Goal: Task Accomplishment & Management: Complete application form

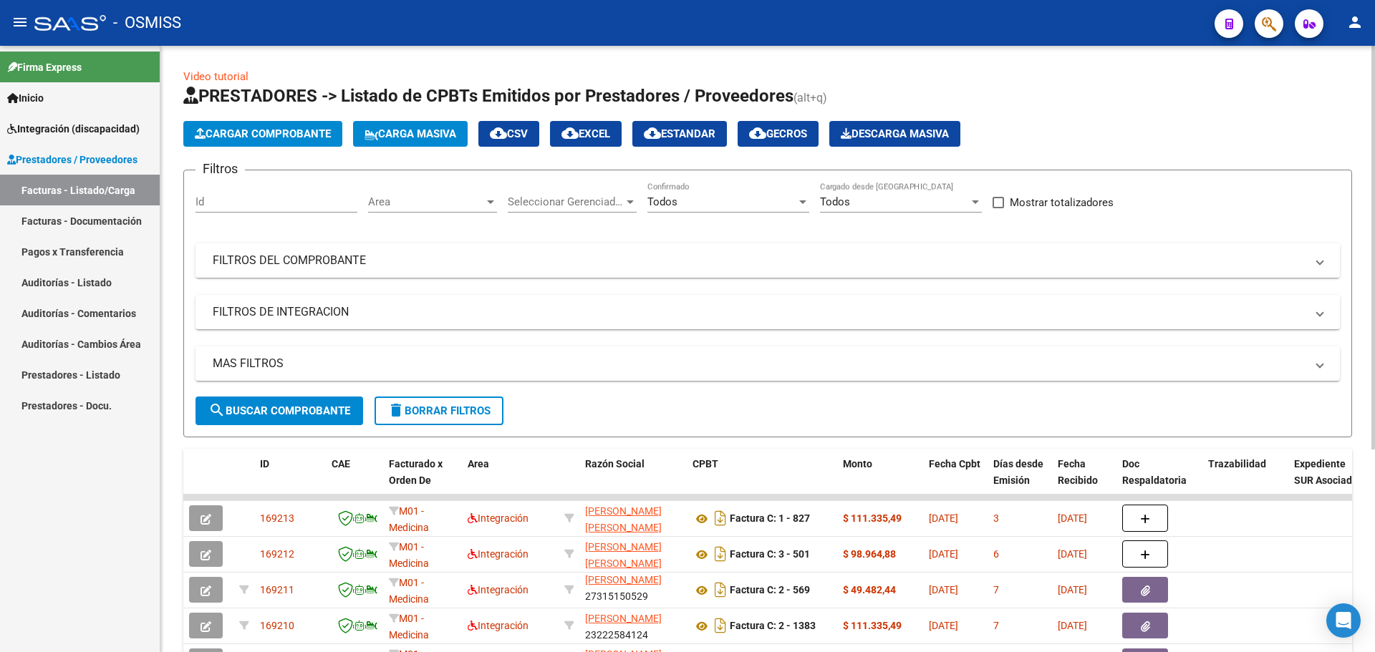
click at [574, 270] on mat-expansion-panel-header "FILTROS DEL COMPROBANTE" at bounding box center [768, 261] width 1144 height 34
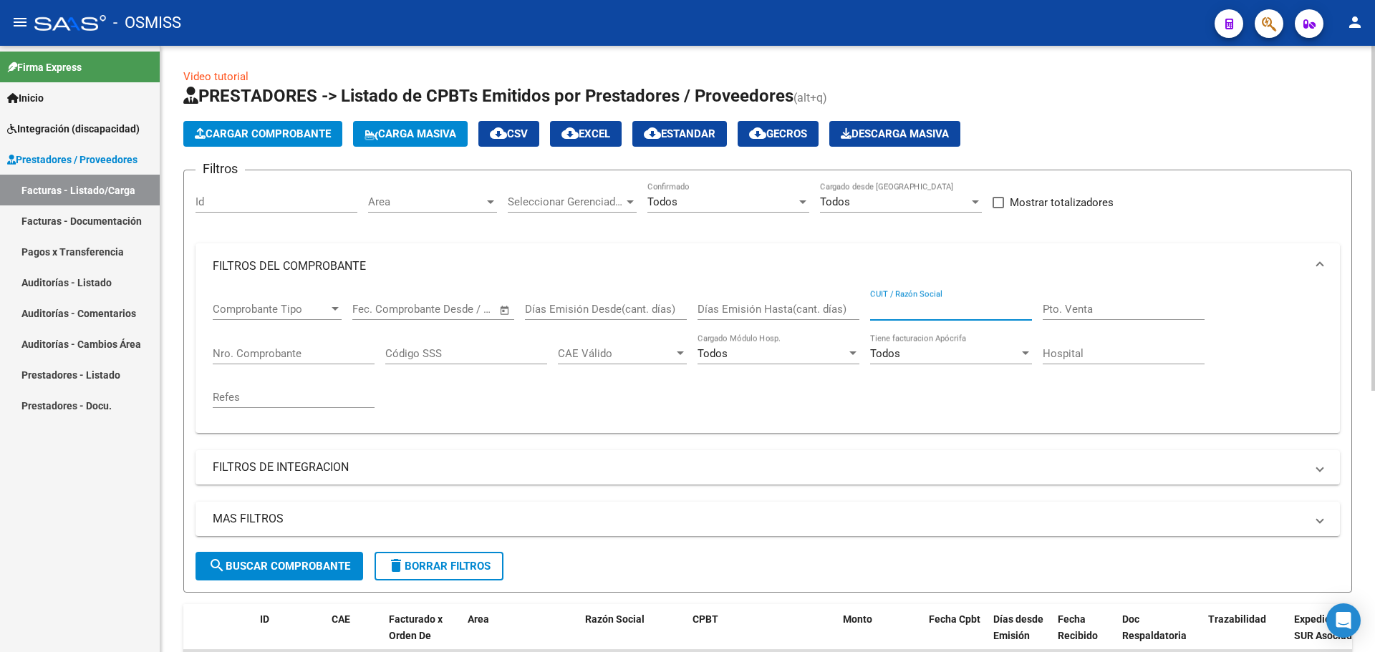
click at [911, 314] on input "CUIT / Razón Social" at bounding box center [951, 309] width 162 height 13
type input "[PERSON_NAME]"
click at [309, 564] on span "search Buscar Comprobante" at bounding box center [279, 566] width 142 height 13
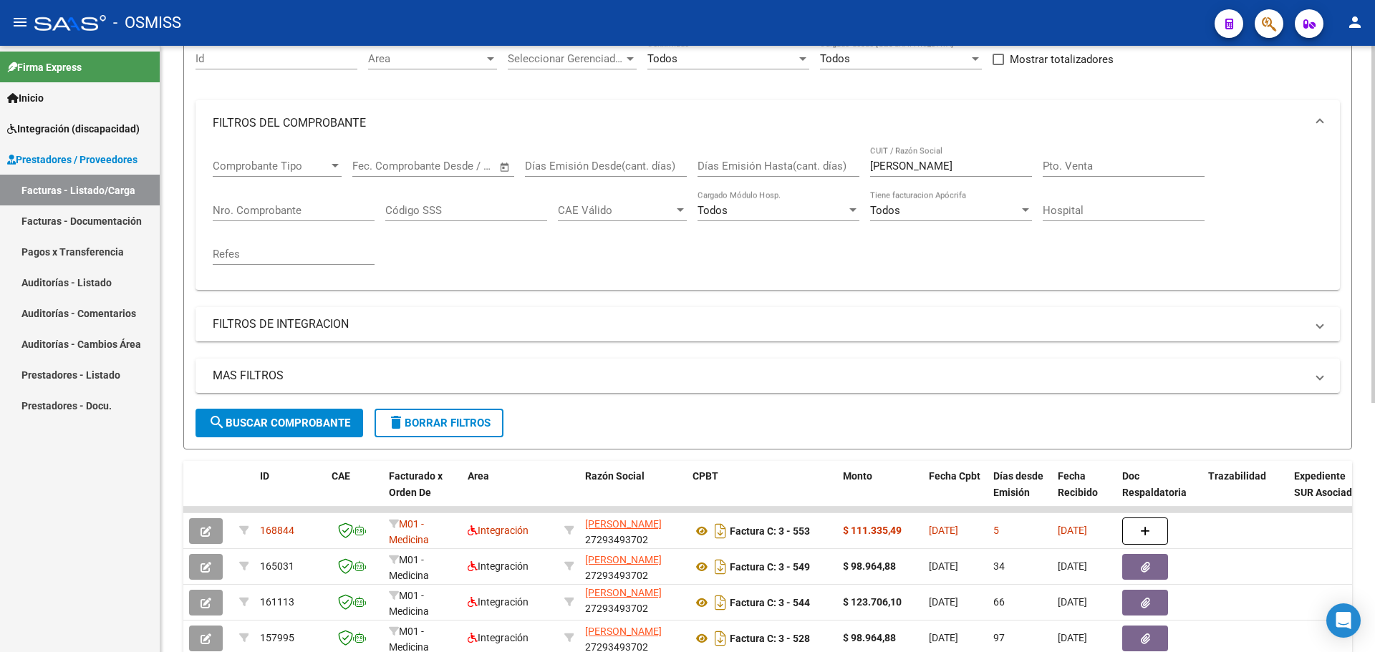
scroll to position [215, 0]
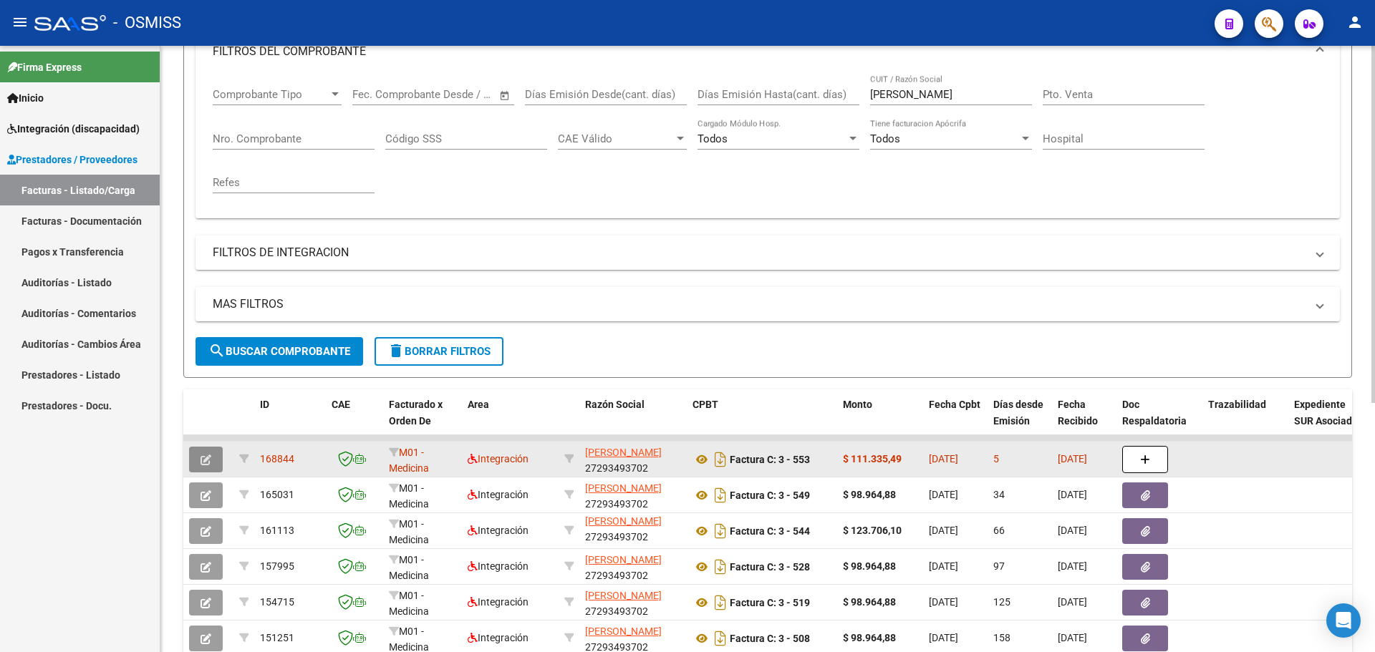
click at [216, 457] on button "button" at bounding box center [206, 460] width 34 height 26
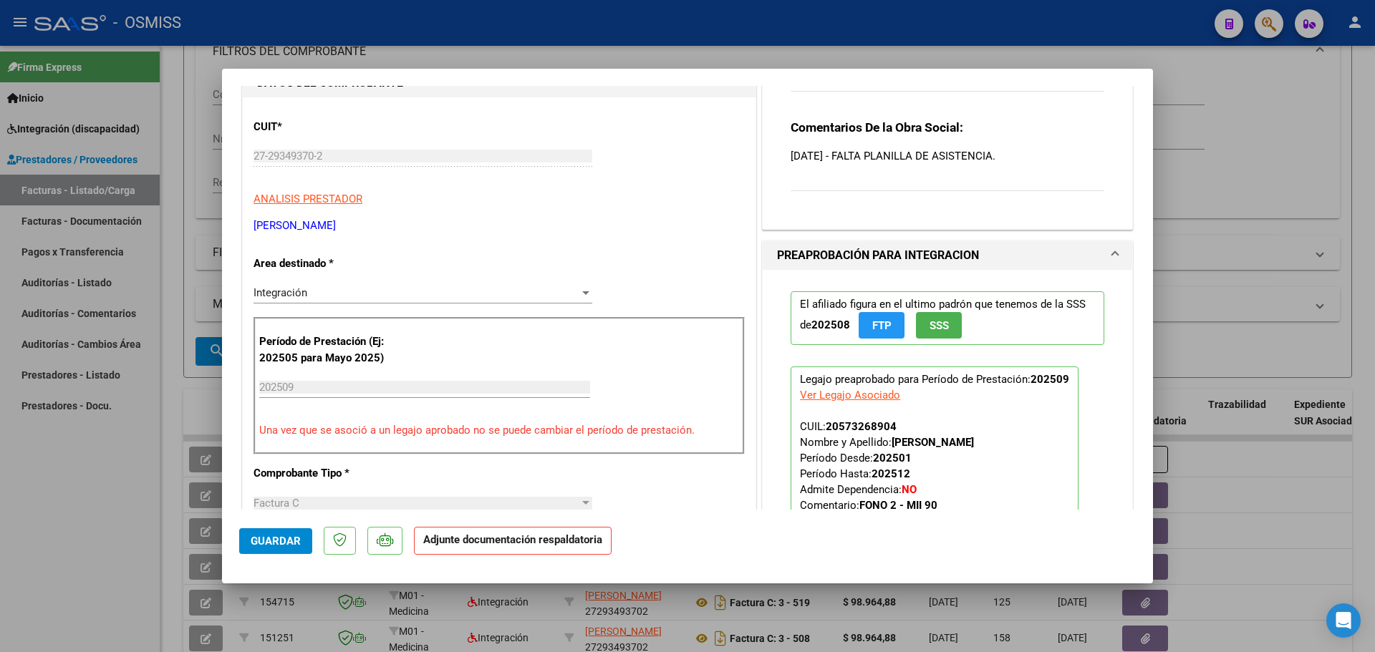
scroll to position [430, 0]
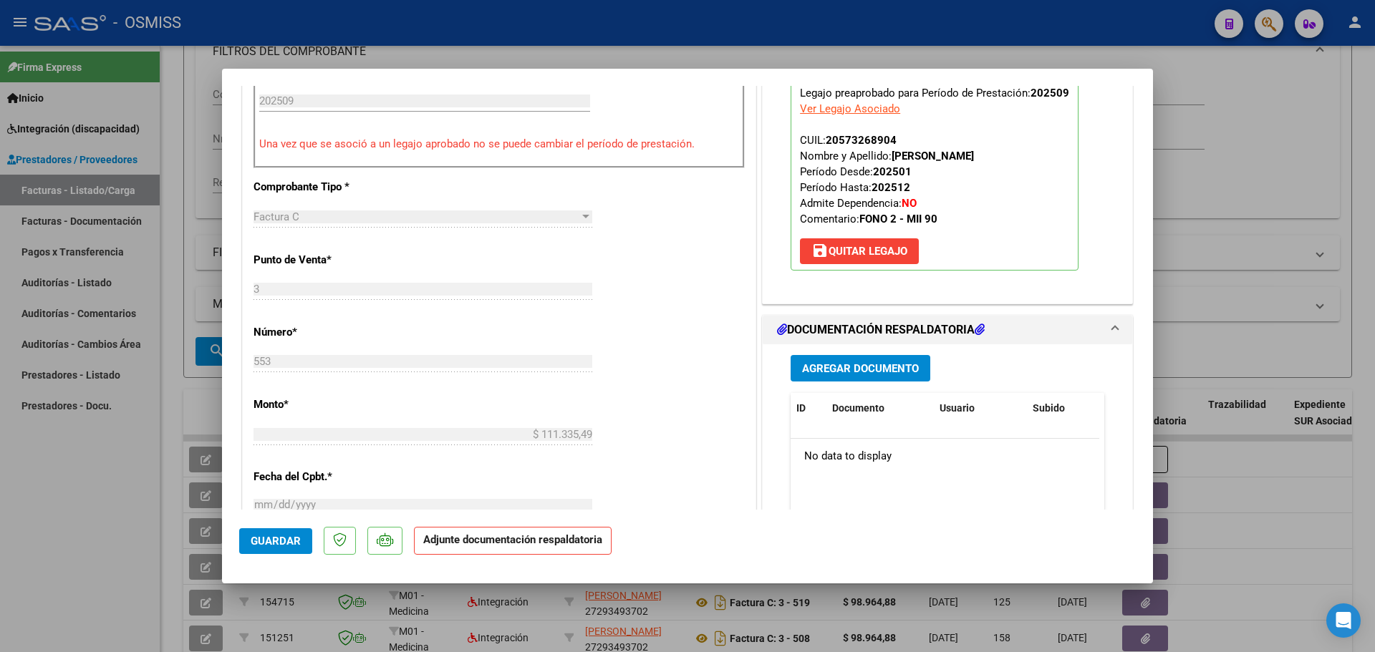
click at [841, 366] on span "Agregar Documento" at bounding box center [860, 368] width 117 height 13
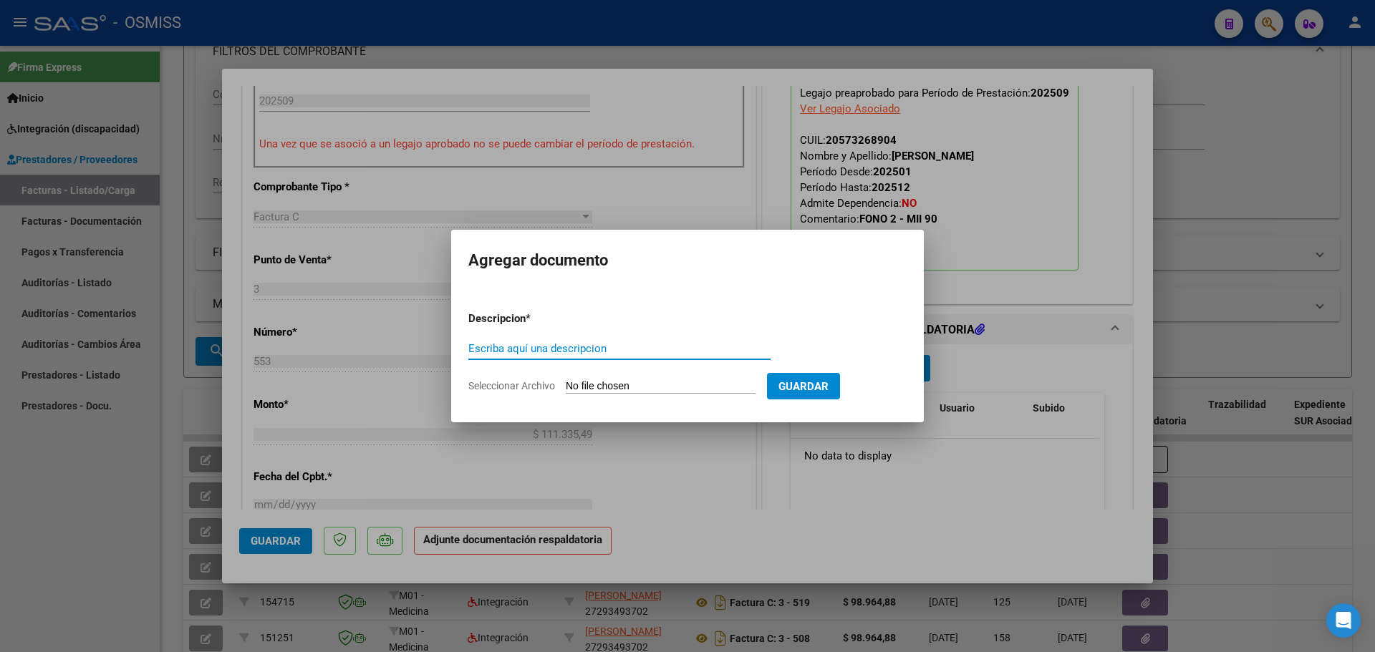
click at [651, 390] on input "Seleccionar Archivo" at bounding box center [661, 387] width 190 height 14
type input "C:\fakepath\Asistencia - [DATE]- [PERSON_NAME].pdf"
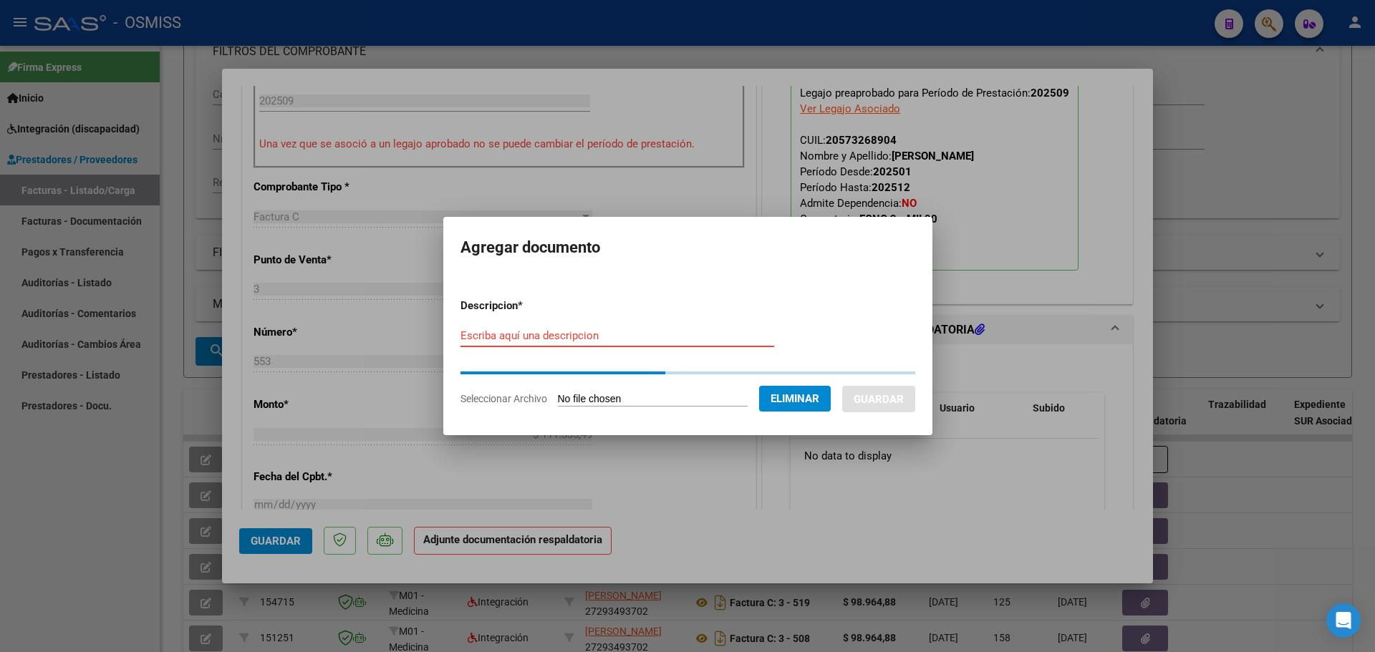
click at [526, 336] on input "Escriba aquí una descripcion" at bounding box center [618, 335] width 314 height 13
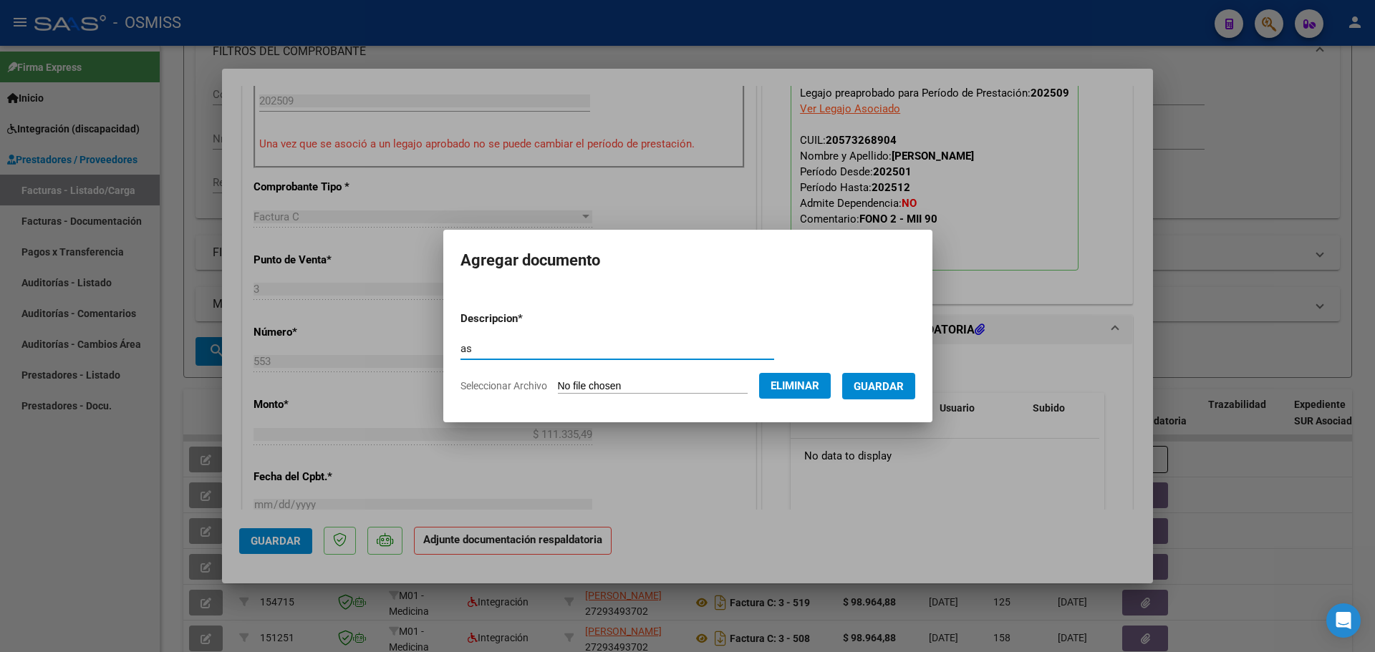
type input "as"
click at [904, 380] on span "Guardar" at bounding box center [879, 386] width 50 height 13
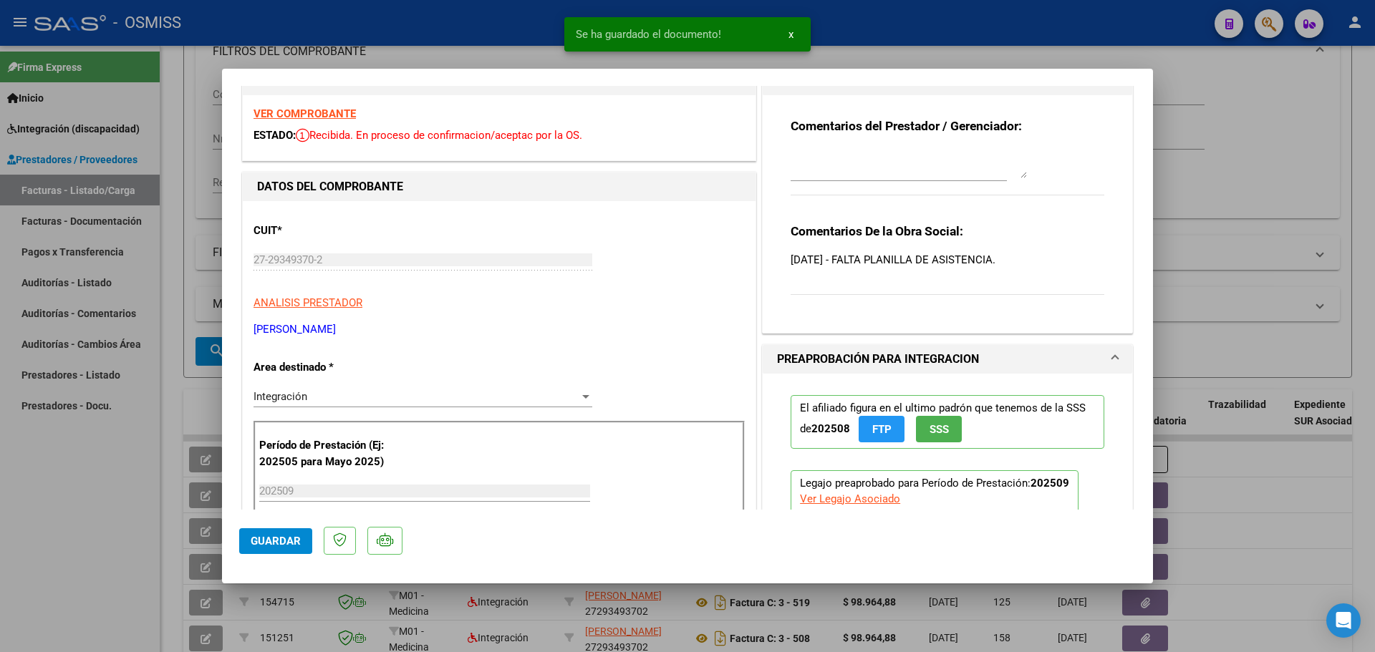
scroll to position [0, 0]
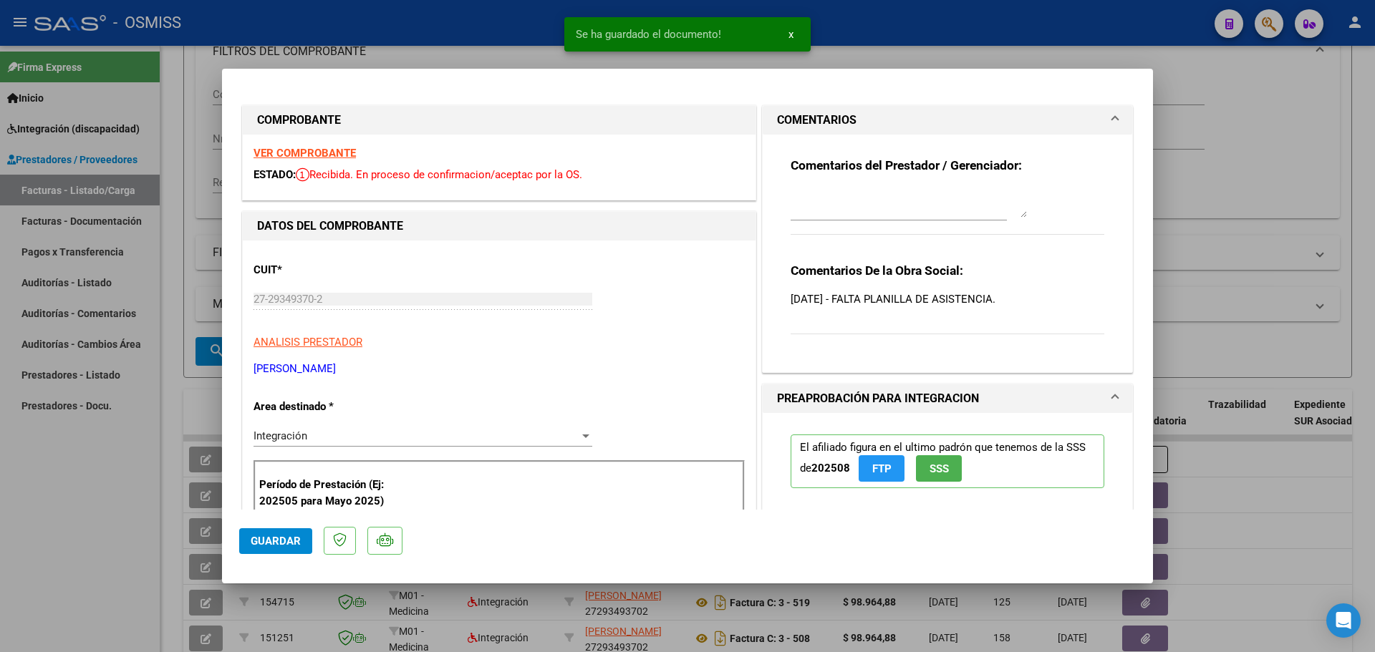
click at [838, 192] on textarea at bounding box center [909, 203] width 236 height 29
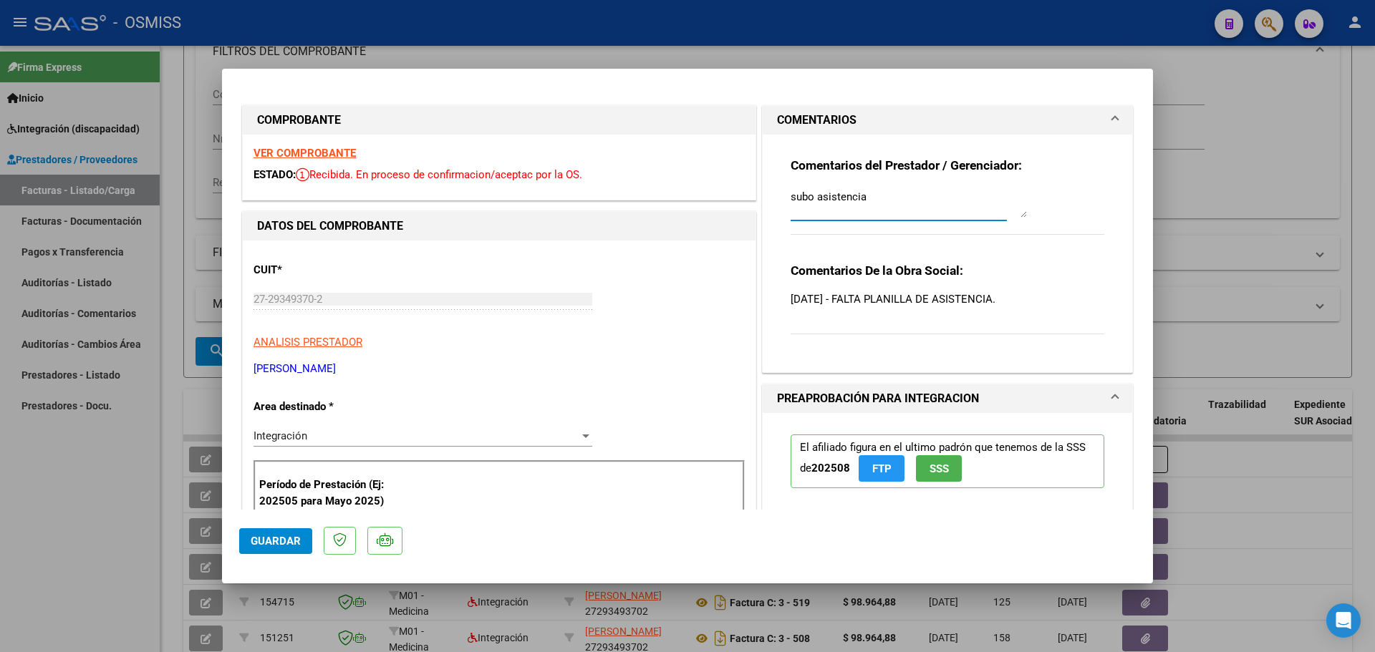
type textarea "subo asistencia"
click at [275, 535] on span "Guardar" at bounding box center [276, 541] width 50 height 13
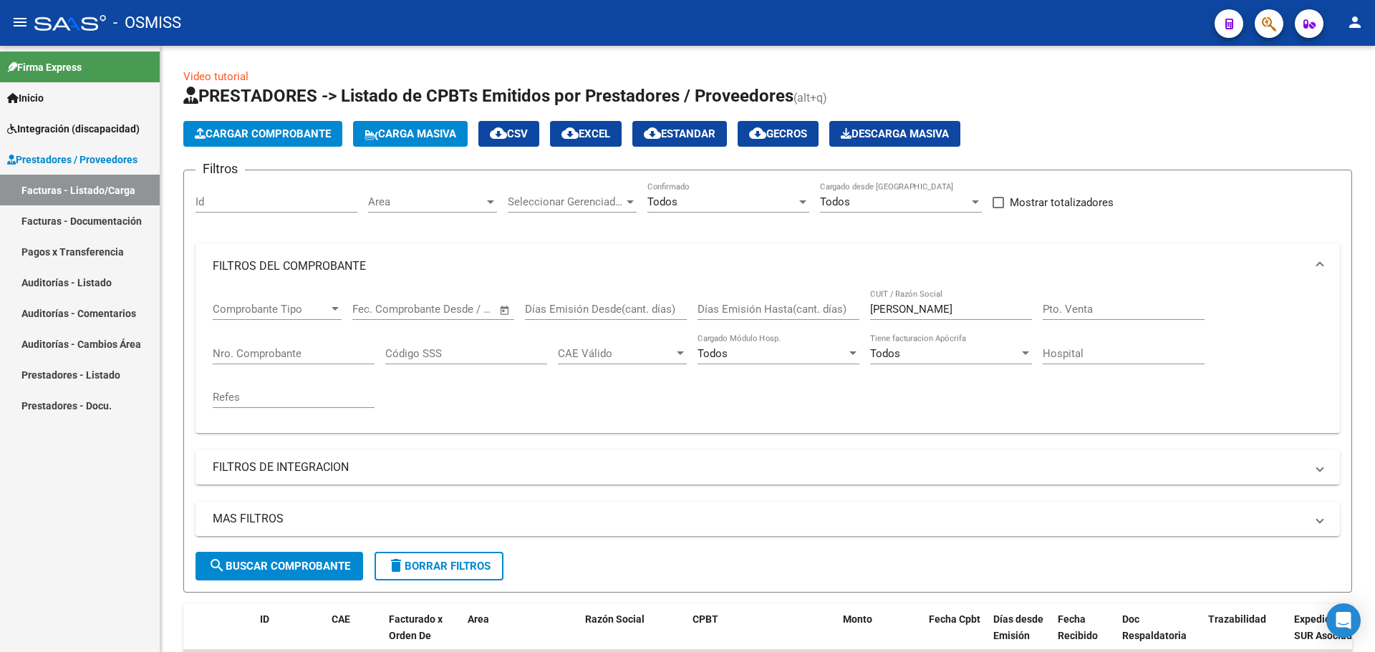
click at [63, 188] on link "Facturas - Listado/Carga" at bounding box center [80, 190] width 160 height 31
click at [266, 127] on span "Cargar Comprobante" at bounding box center [263, 133] width 136 height 13
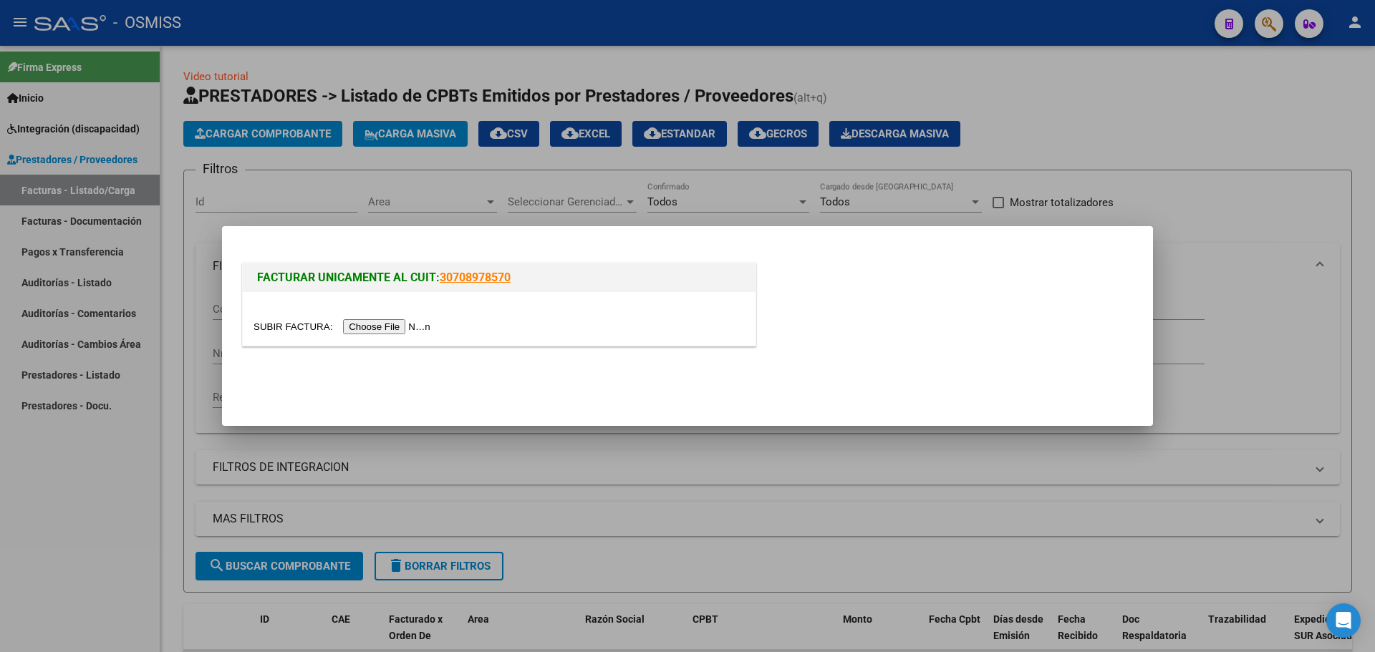
click at [404, 326] on input "file" at bounding box center [344, 326] width 181 height 15
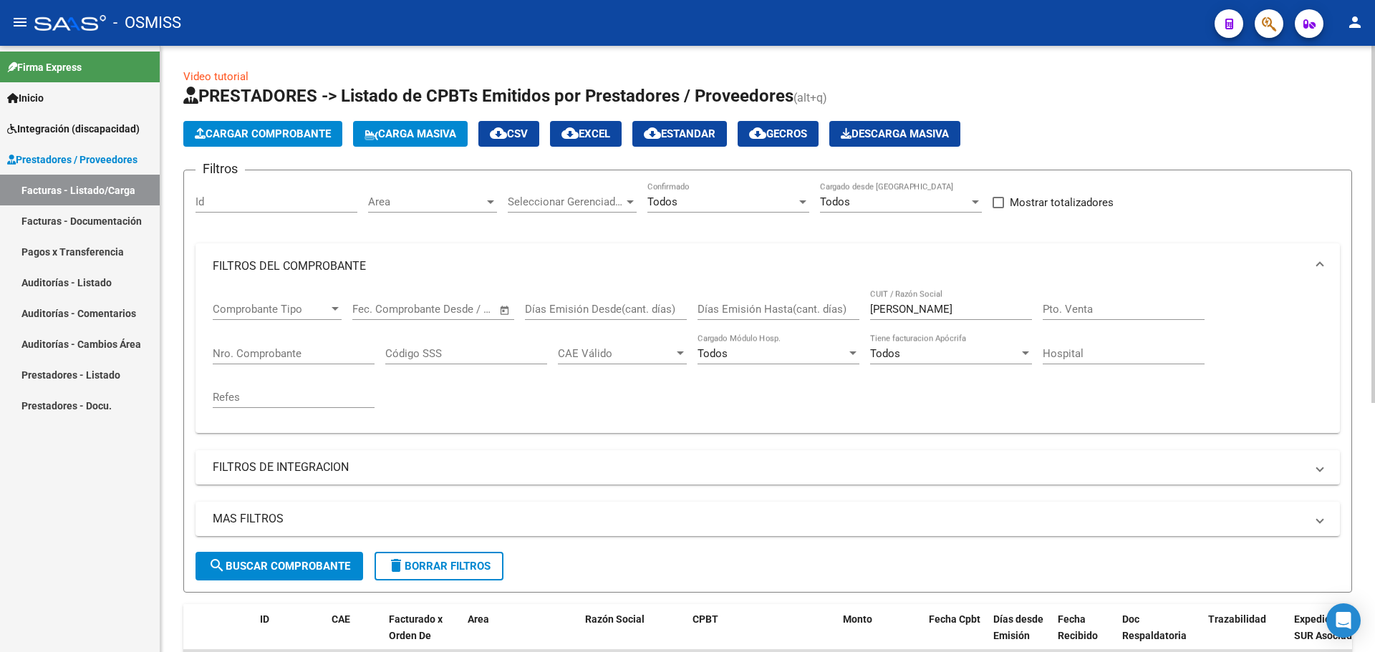
click at [426, 130] on span "Carga Masiva" at bounding box center [411, 133] width 92 height 13
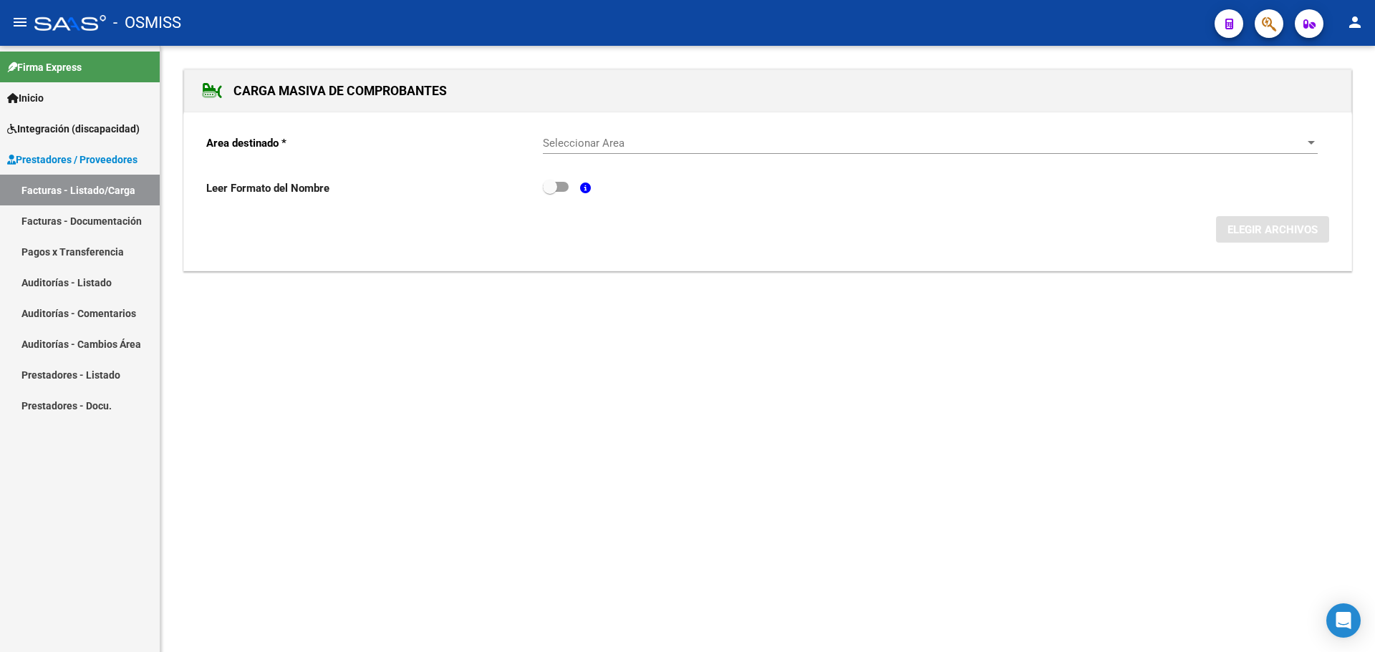
click at [1310, 140] on div at bounding box center [1311, 143] width 13 height 11
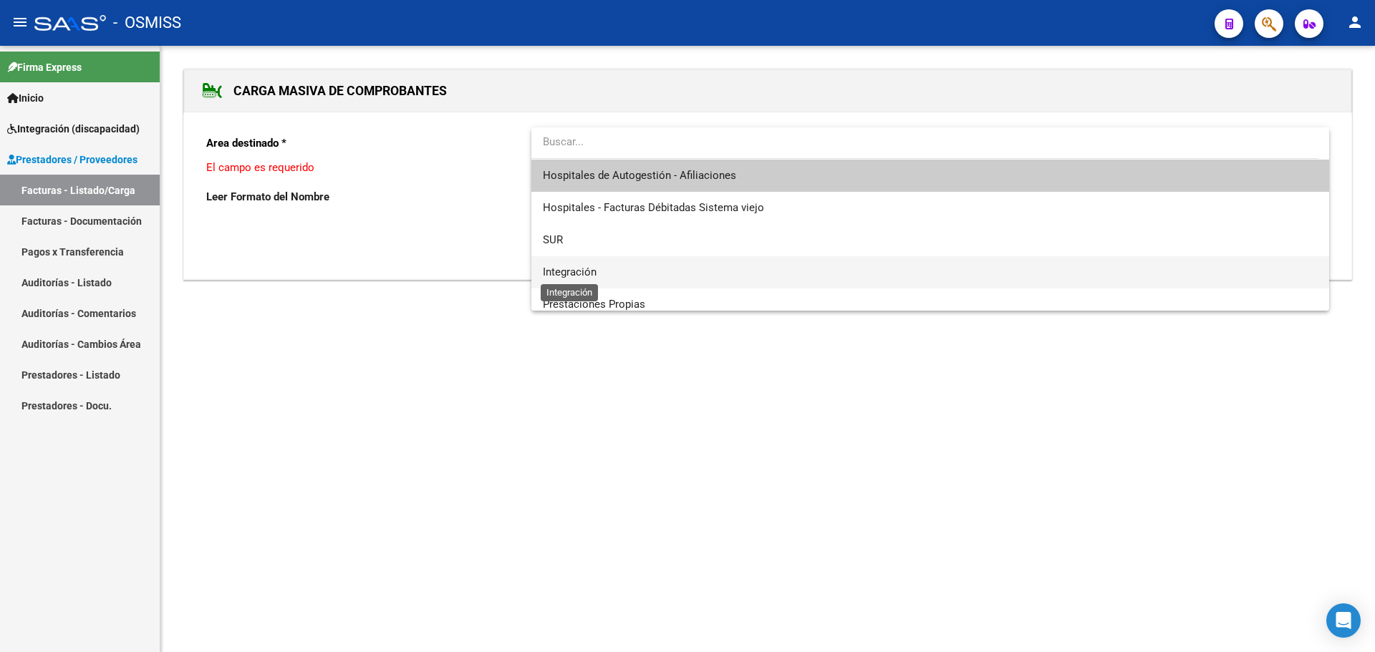
click at [575, 276] on span "Integración" at bounding box center [570, 272] width 54 height 13
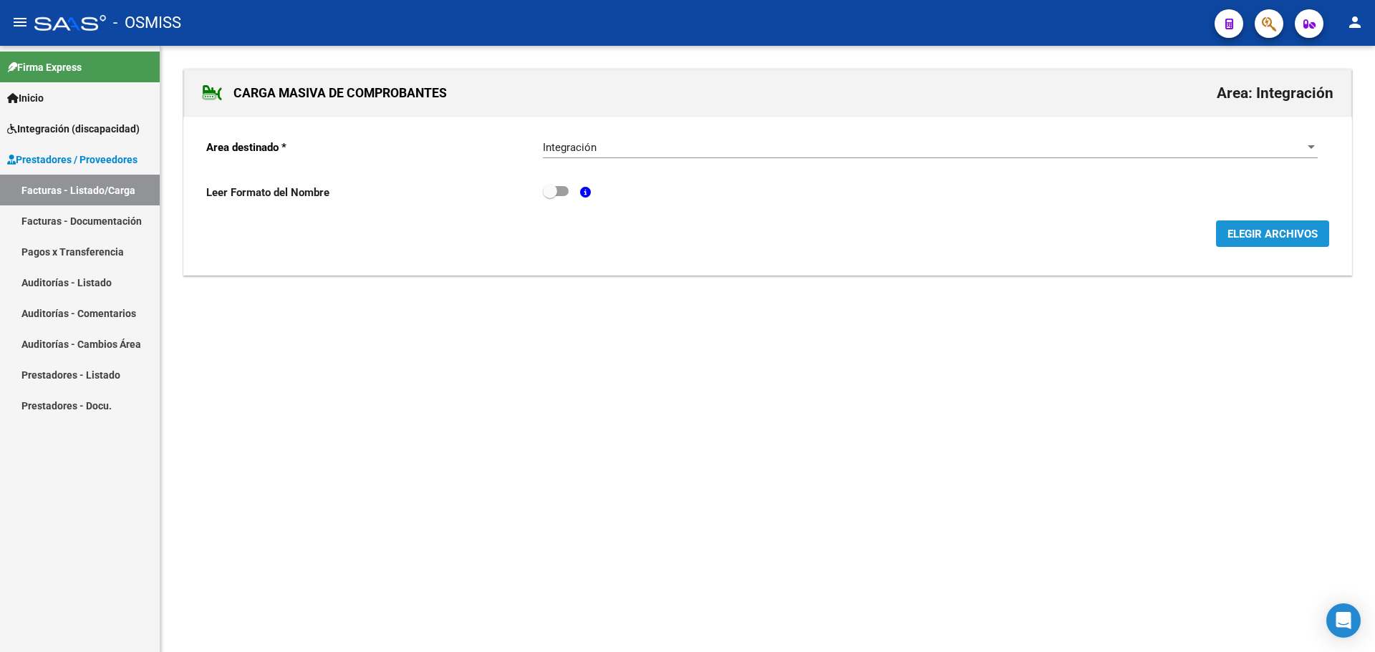
click at [1267, 241] on span "ELEGIR ARCHIVOS" at bounding box center [1273, 234] width 90 height 13
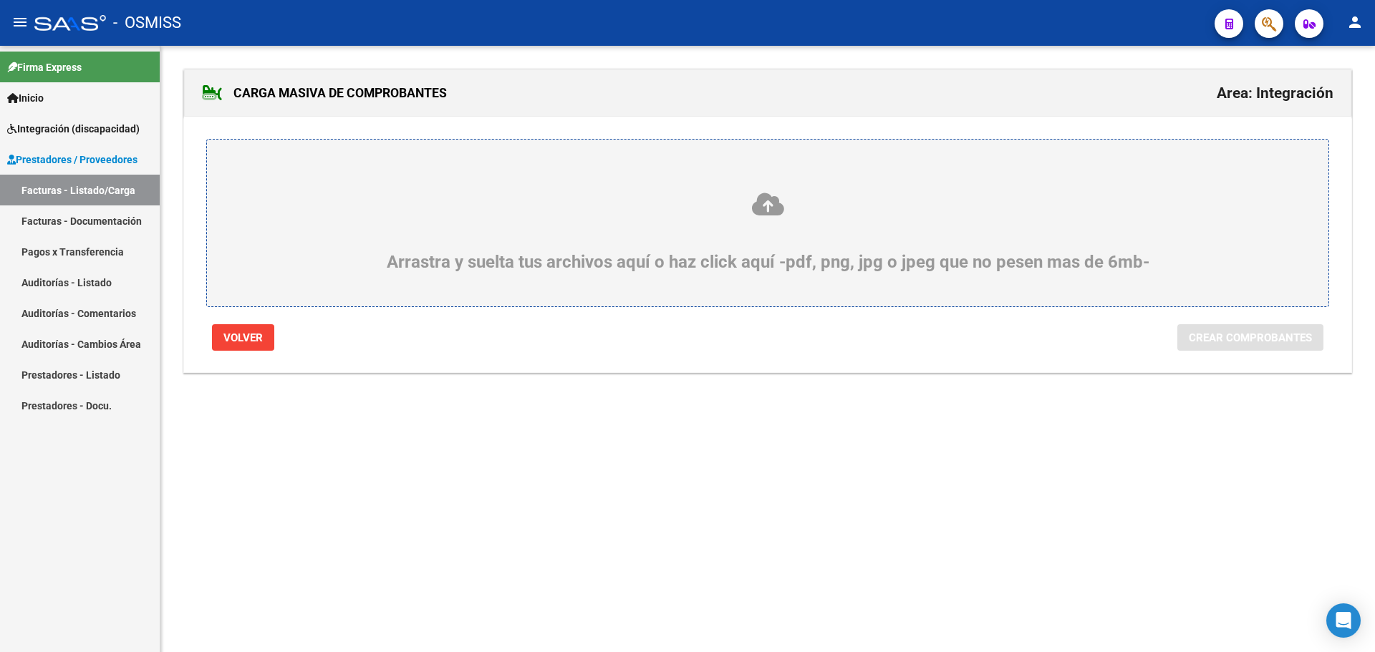
click at [592, 251] on div "Arrastra y suelta tus archivos aquí o haz click aquí -pdf, png, jpg o jpeg que …" at bounding box center [767, 231] width 1053 height 81
click at [0, 0] on input "Arrastra y suelta tus archivos aquí o haz click aquí -pdf, png, jpg o jpeg que …" at bounding box center [0, 0] width 0 height 0
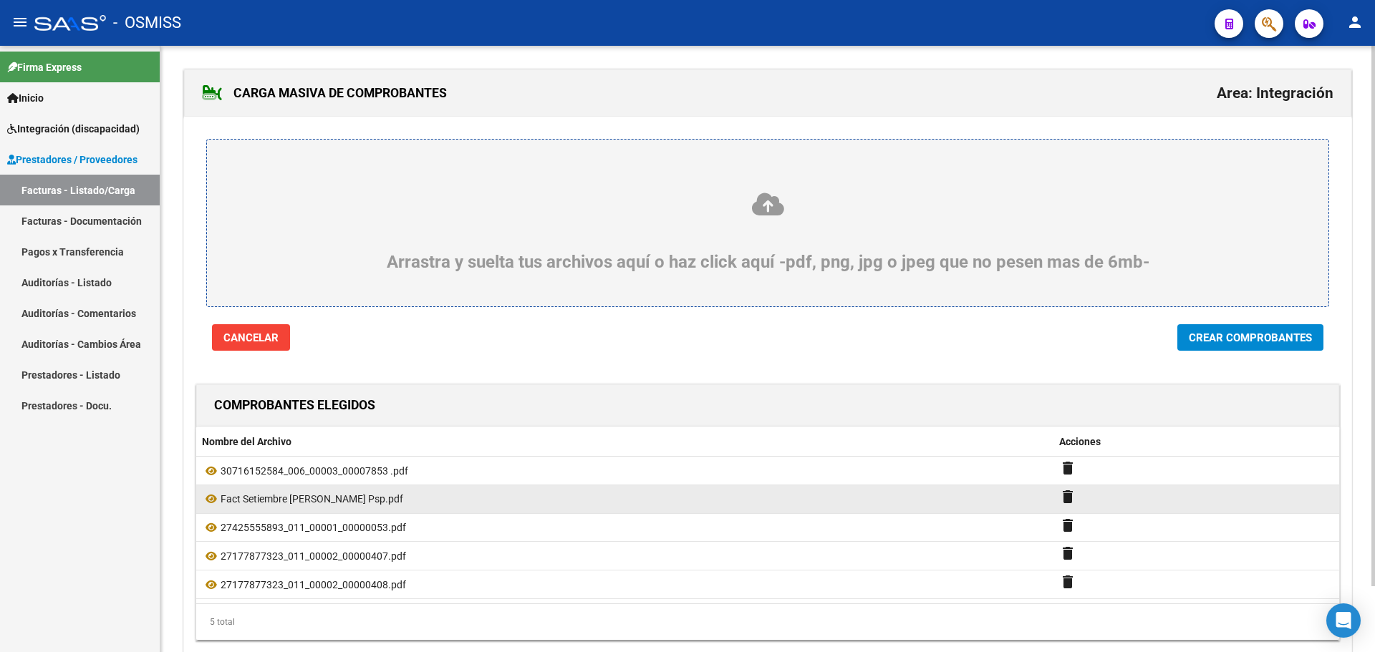
scroll to position [74, 0]
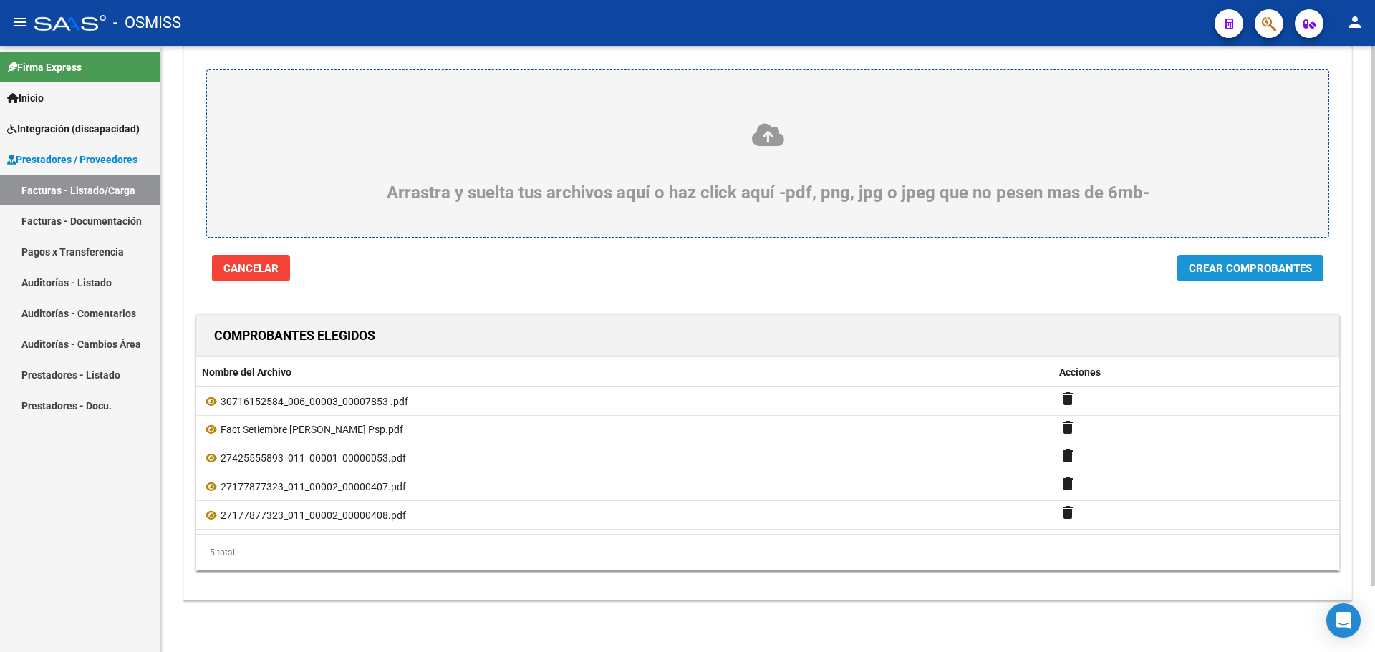
click at [1219, 262] on span "Crear Comprobantes" at bounding box center [1250, 268] width 123 height 13
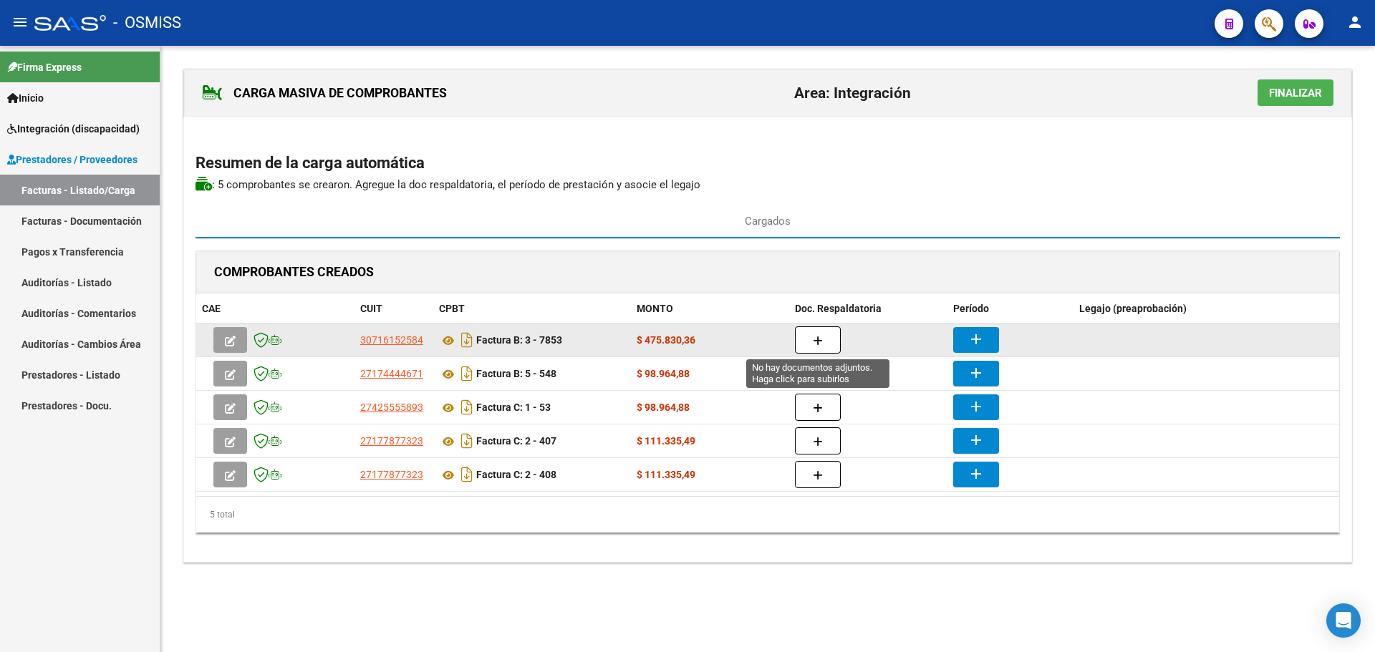
click at [824, 333] on button "button" at bounding box center [818, 340] width 46 height 27
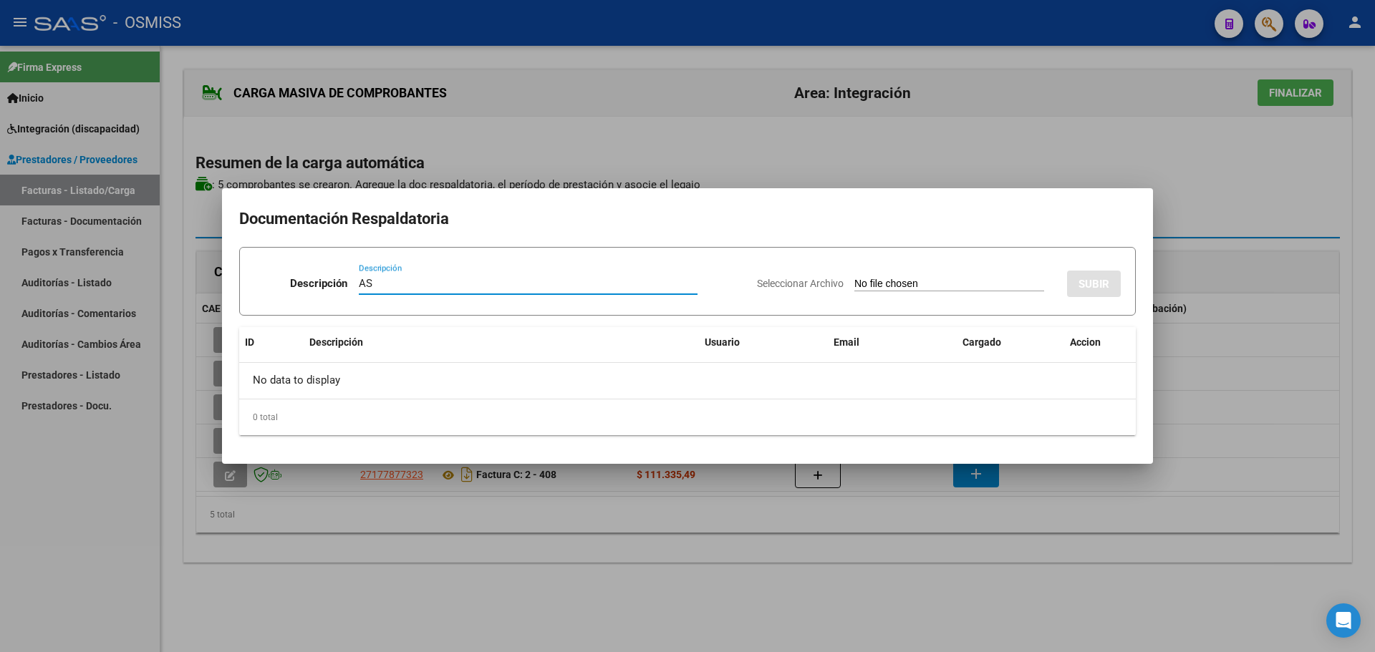
type input "AS"
click at [854, 283] on input "Seleccionar Archivo" at bounding box center [949, 285] width 190 height 14
type input "C:\fakepath\09-2025 Planilla_20251006_000327.pdf"
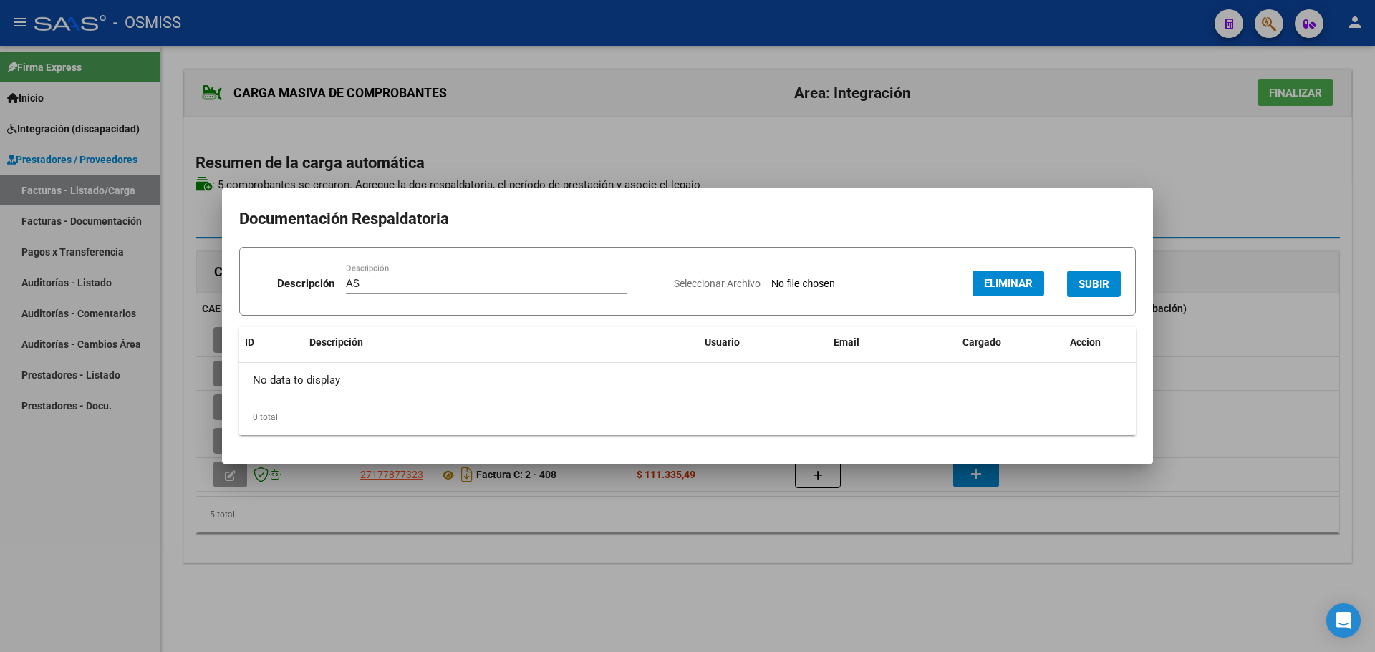
click at [1101, 289] on span "SUBIR" at bounding box center [1094, 284] width 31 height 13
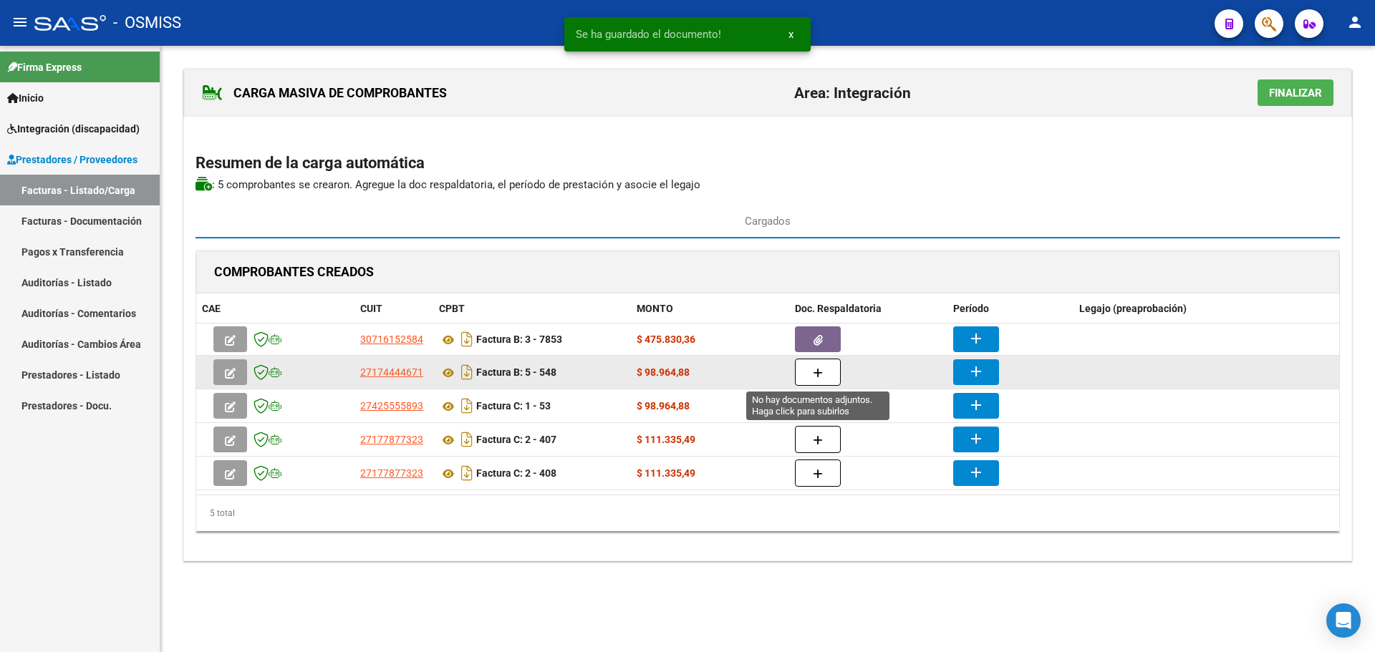
click at [822, 374] on icon "button" at bounding box center [818, 373] width 10 height 11
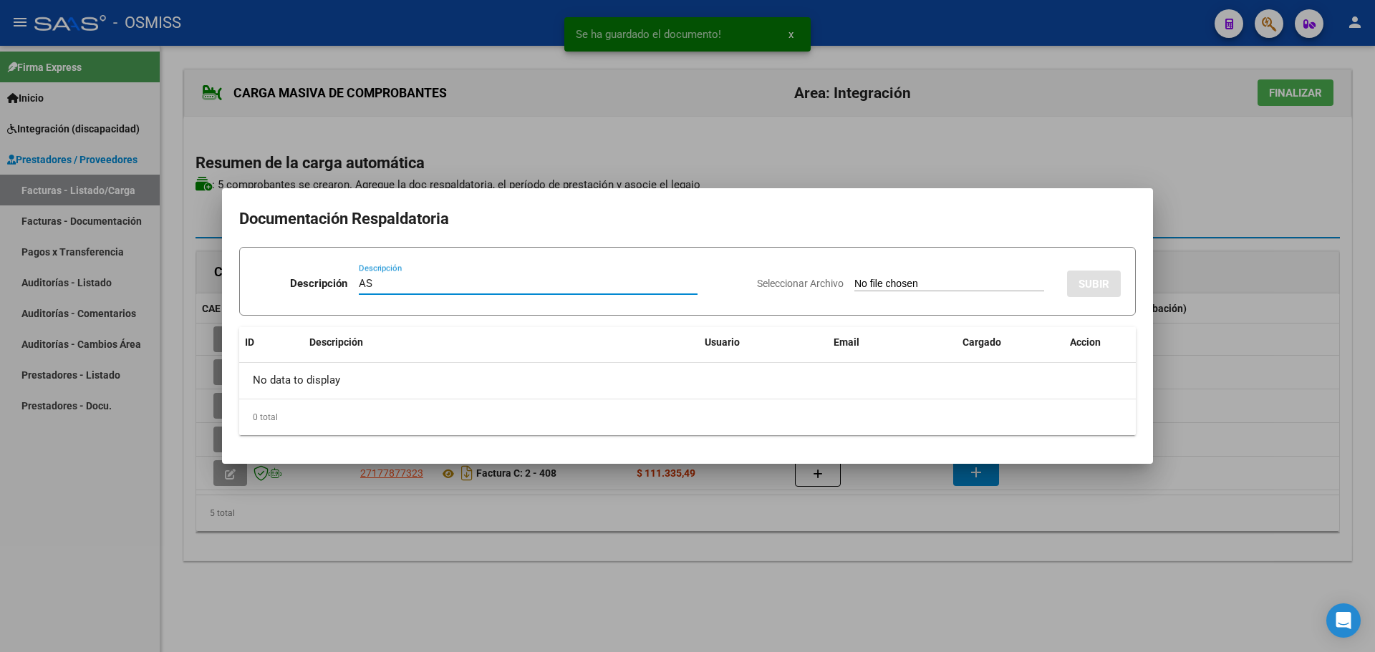
type input "AS"
click at [871, 285] on input "Seleccionar Archivo" at bounding box center [949, 285] width 190 height 14
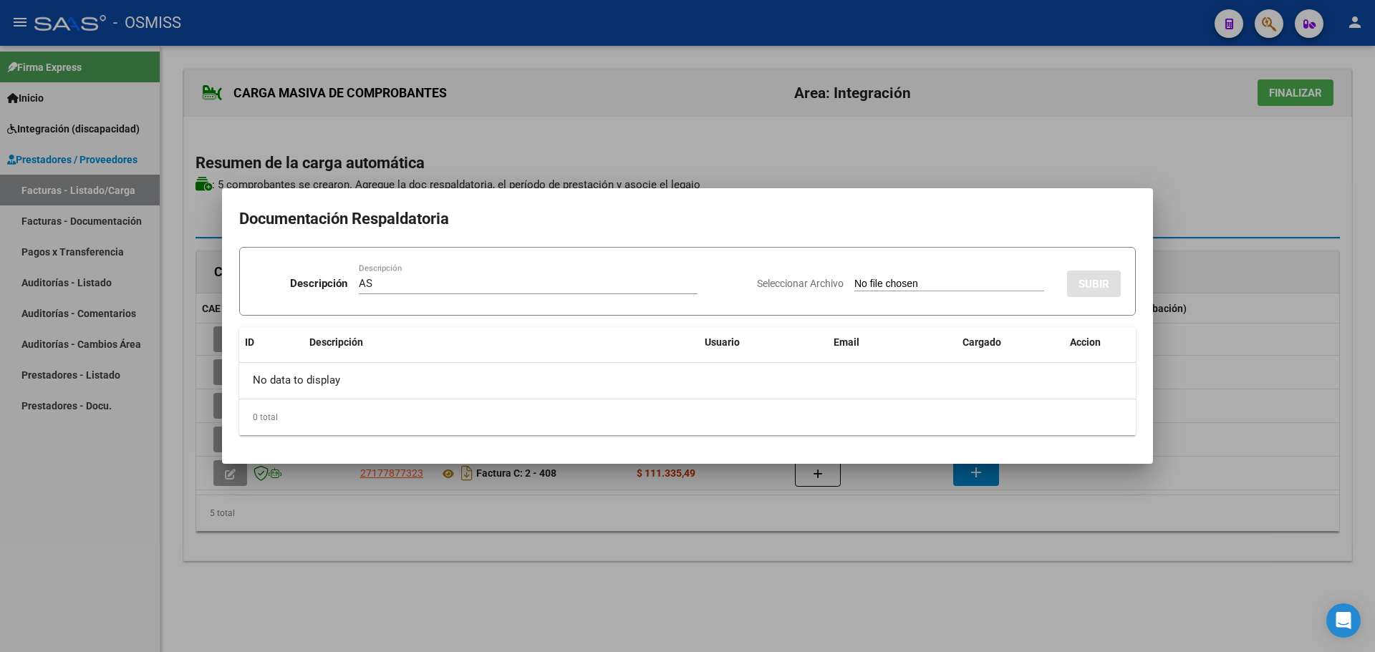
type input "C:\fakepath\Fact setiembre [PERSON_NAME] asistencia.pdf"
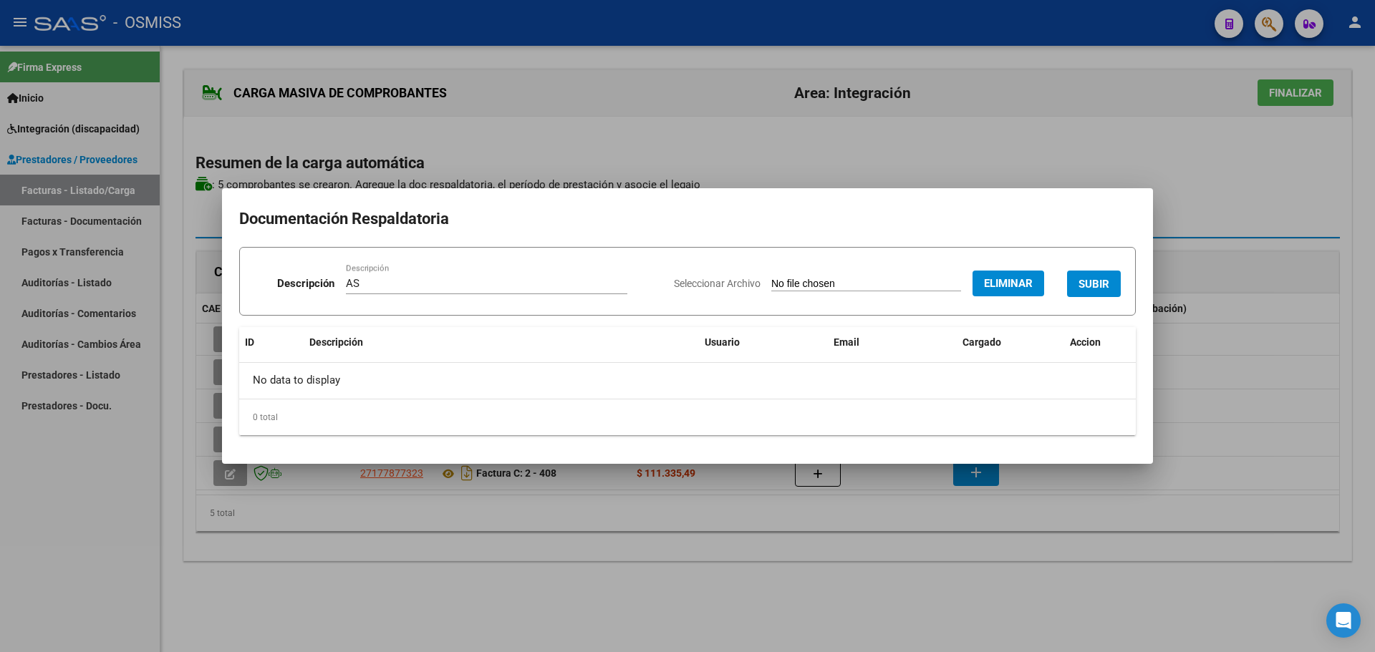
click at [1090, 280] on span "SUBIR" at bounding box center [1094, 284] width 31 height 13
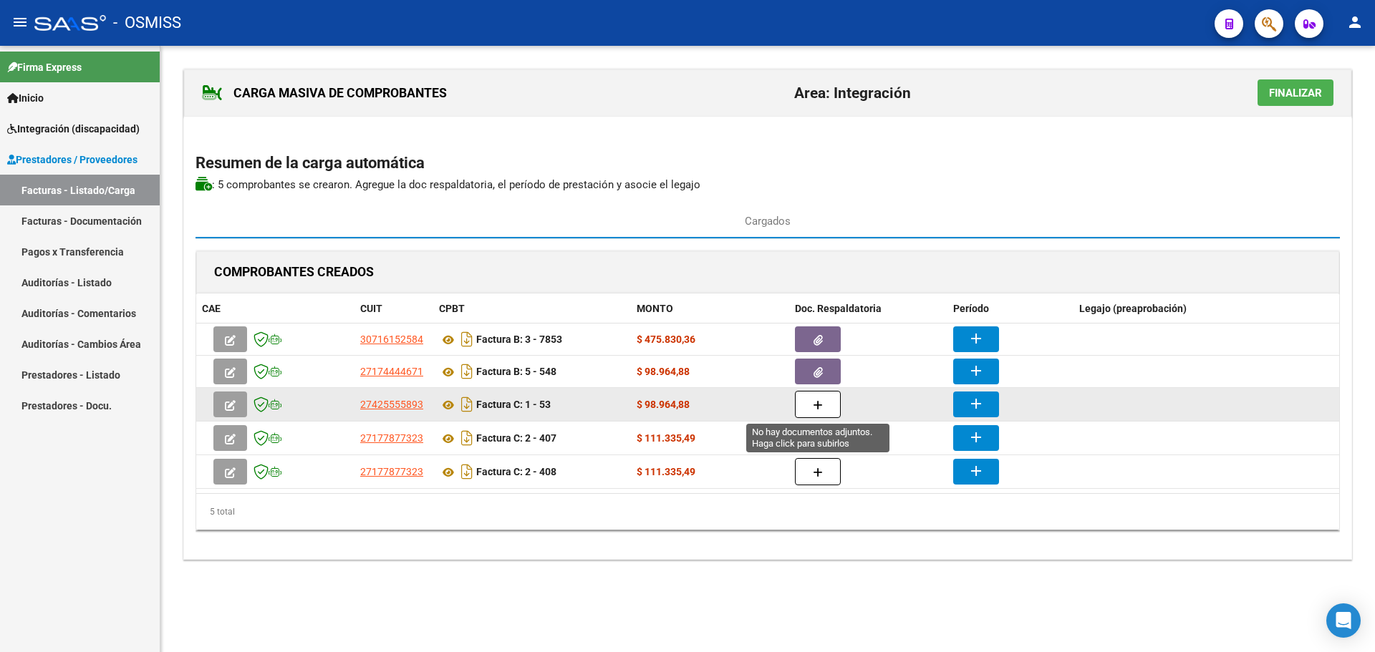
click at [816, 405] on icon "button" at bounding box center [818, 405] width 10 height 11
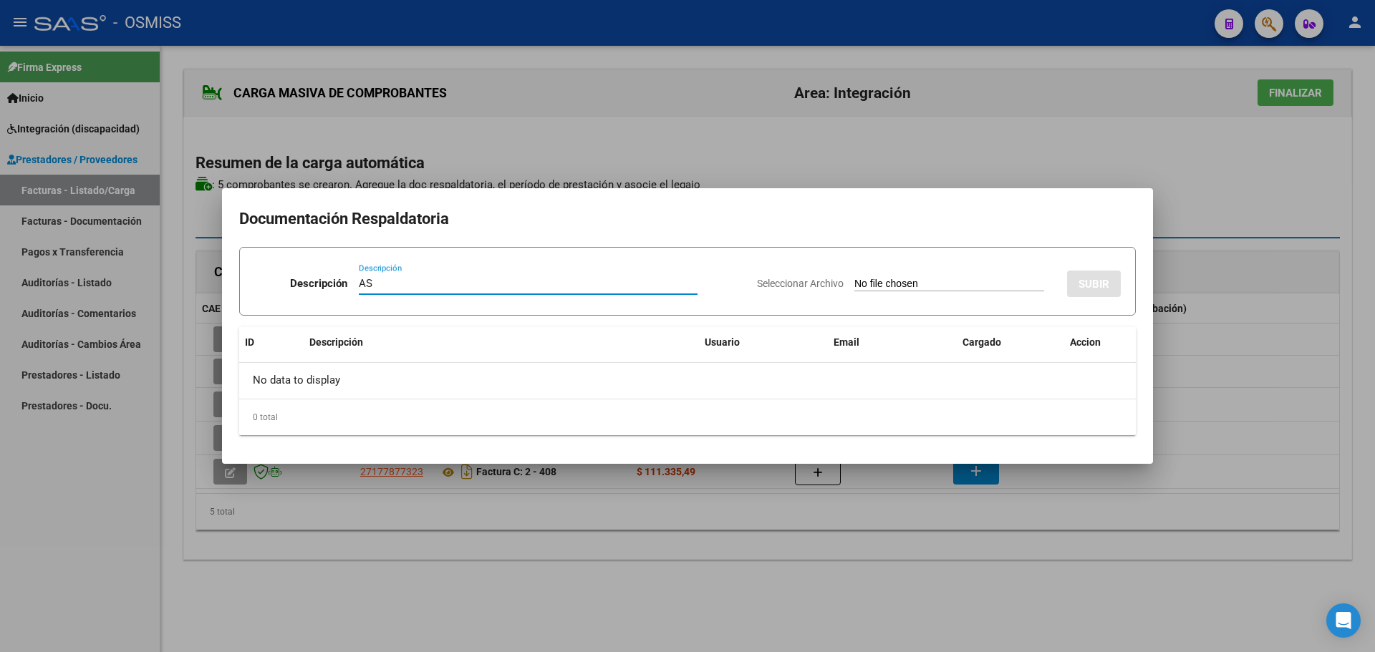
type input "AS"
click at [883, 282] on input "Seleccionar Archivo" at bounding box center [949, 285] width 190 height 14
type input "C:\fakepath\Asistencia [PERSON_NAME] - Septiembre.pdf"
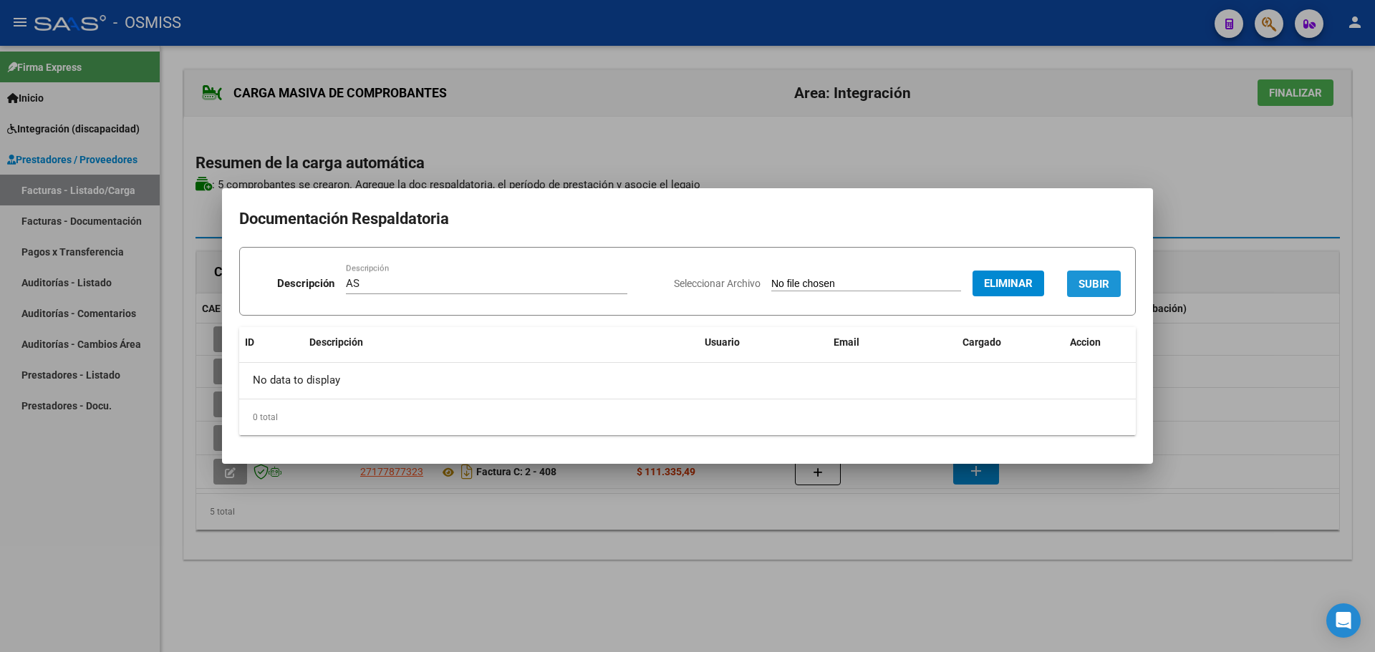
click at [1090, 283] on span "SUBIR" at bounding box center [1094, 284] width 31 height 13
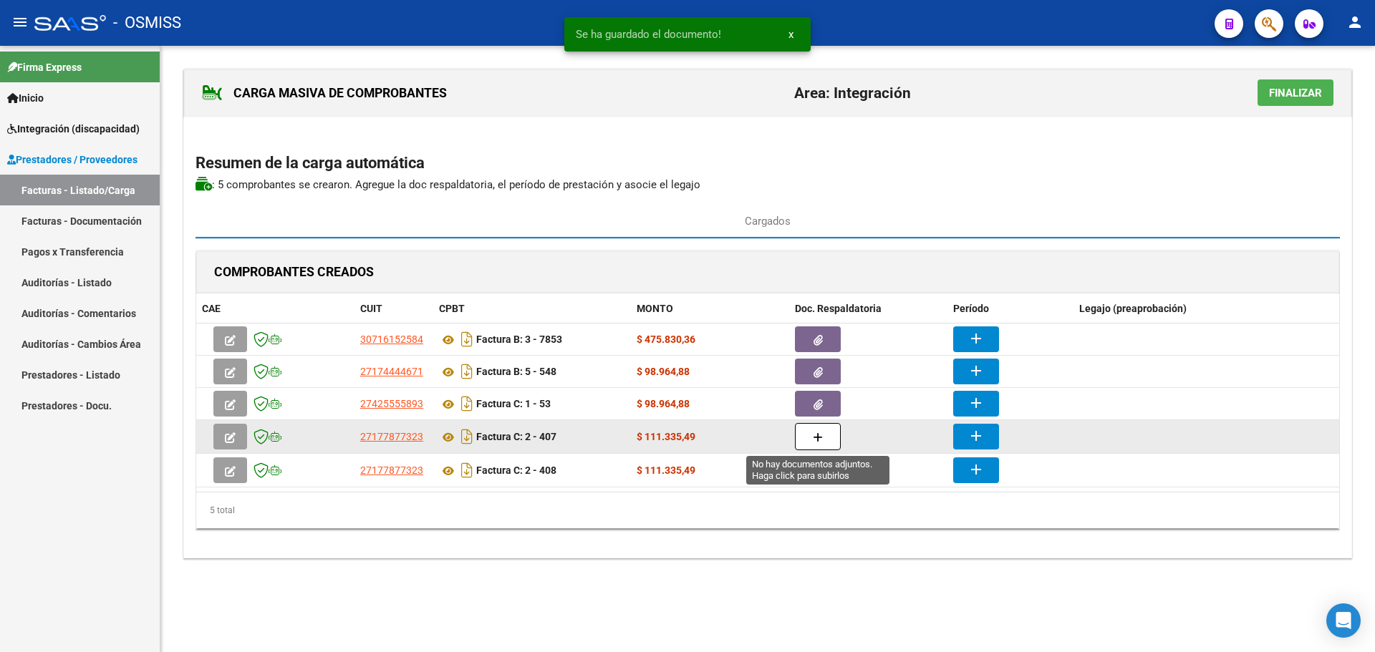
click at [811, 432] on button "button" at bounding box center [818, 436] width 46 height 27
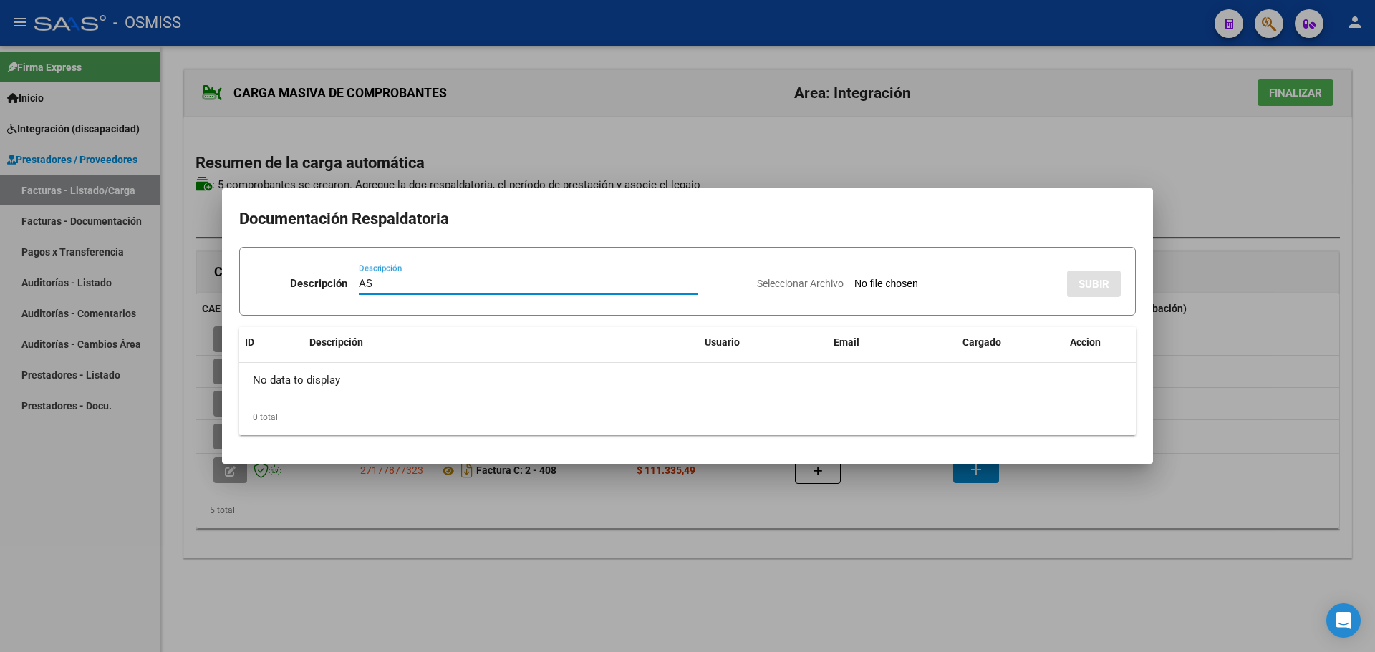
type input "AS"
click at [857, 283] on input "Seleccionar Archivo" at bounding box center [949, 285] width 190 height 14
type input "C:\fakepath\ASISTENCIA [PERSON_NAME][DATE].pdf"
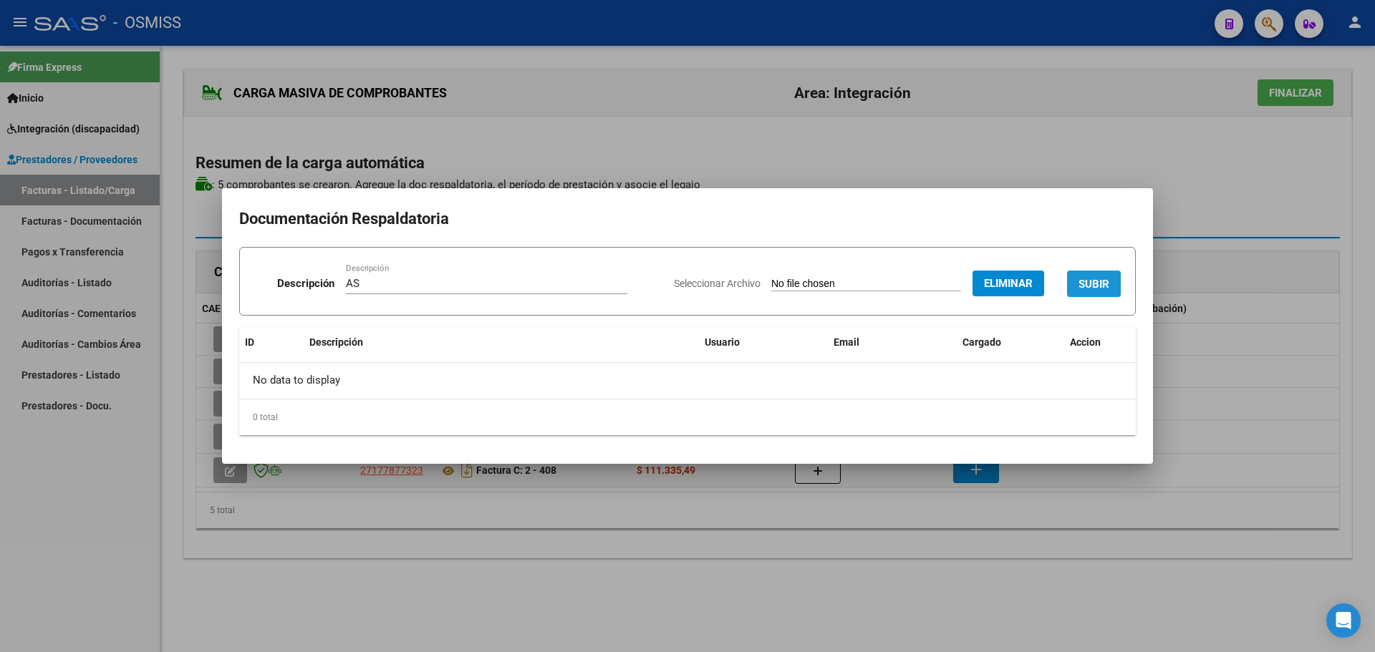
click at [1098, 280] on span "SUBIR" at bounding box center [1094, 284] width 31 height 13
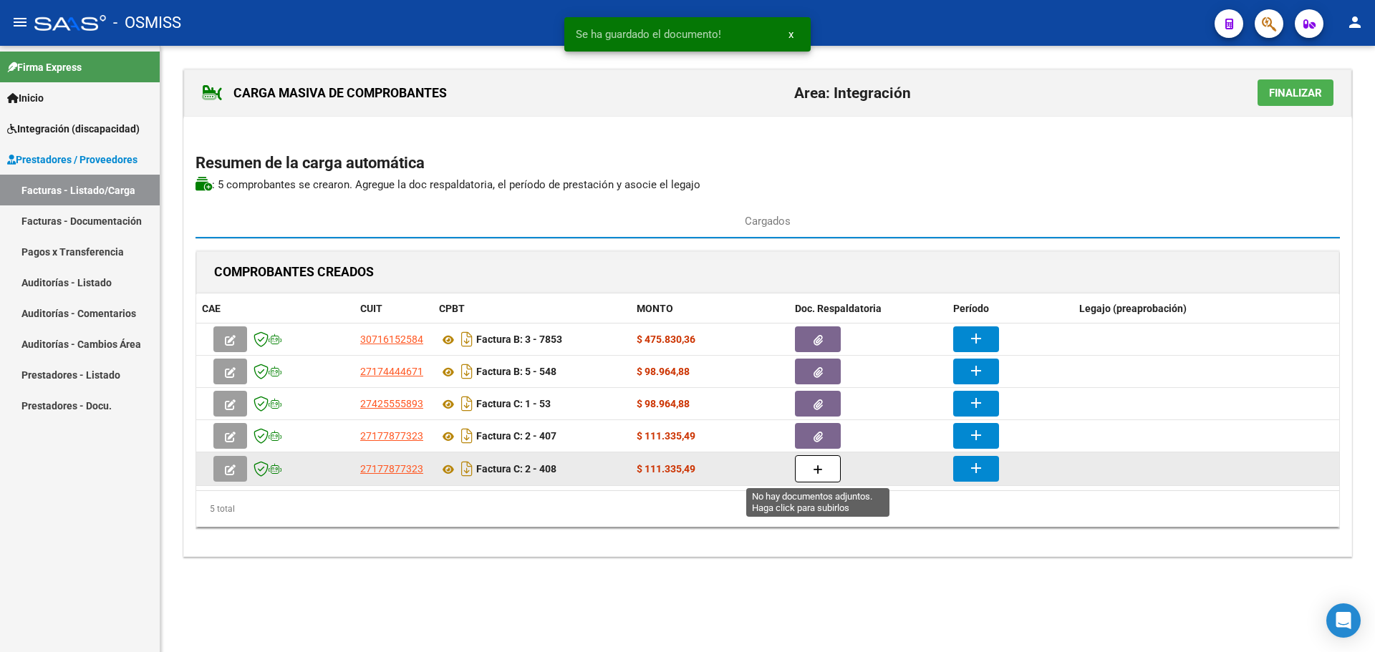
click at [814, 468] on icon "button" at bounding box center [818, 470] width 10 height 11
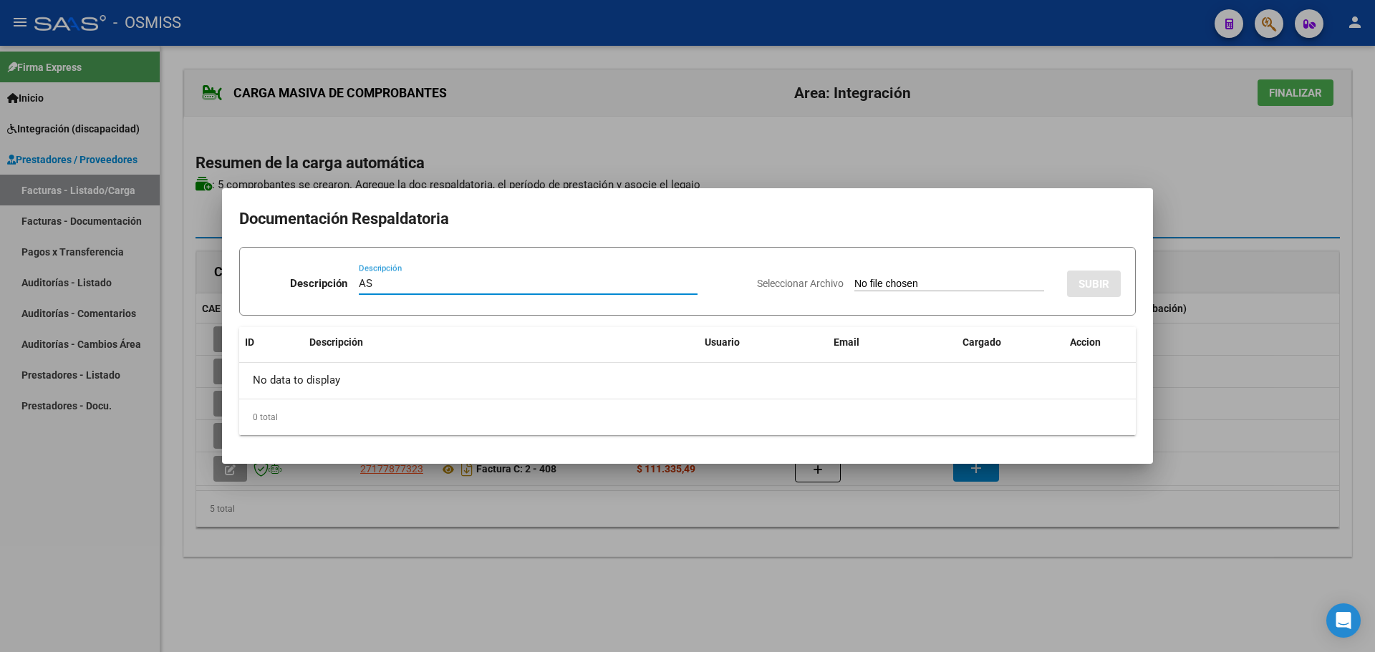
type input "AS"
click at [854, 280] on input "Seleccionar Archivo" at bounding box center [949, 285] width 190 height 14
type input "C:\fakepath\ASISTENCIA [PERSON_NAME] SEEPPTIEMBRE 2025.pdf"
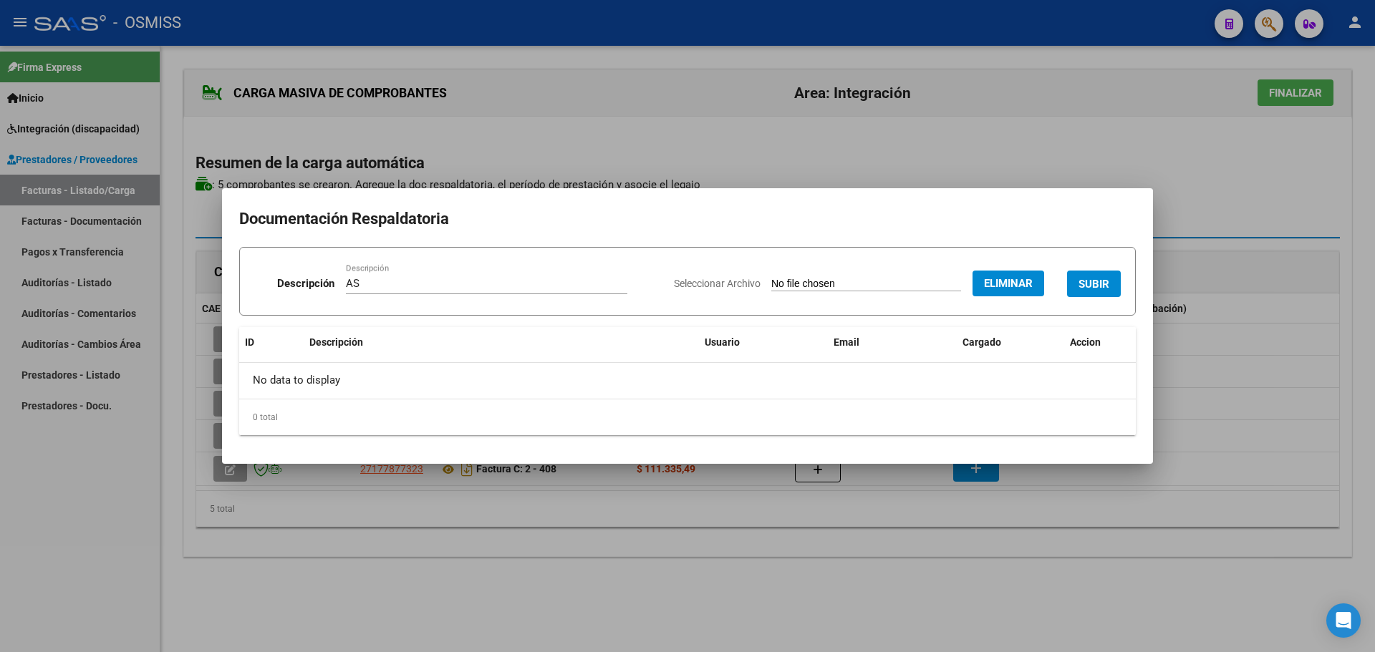
click at [1080, 282] on span "SUBIR" at bounding box center [1094, 284] width 31 height 13
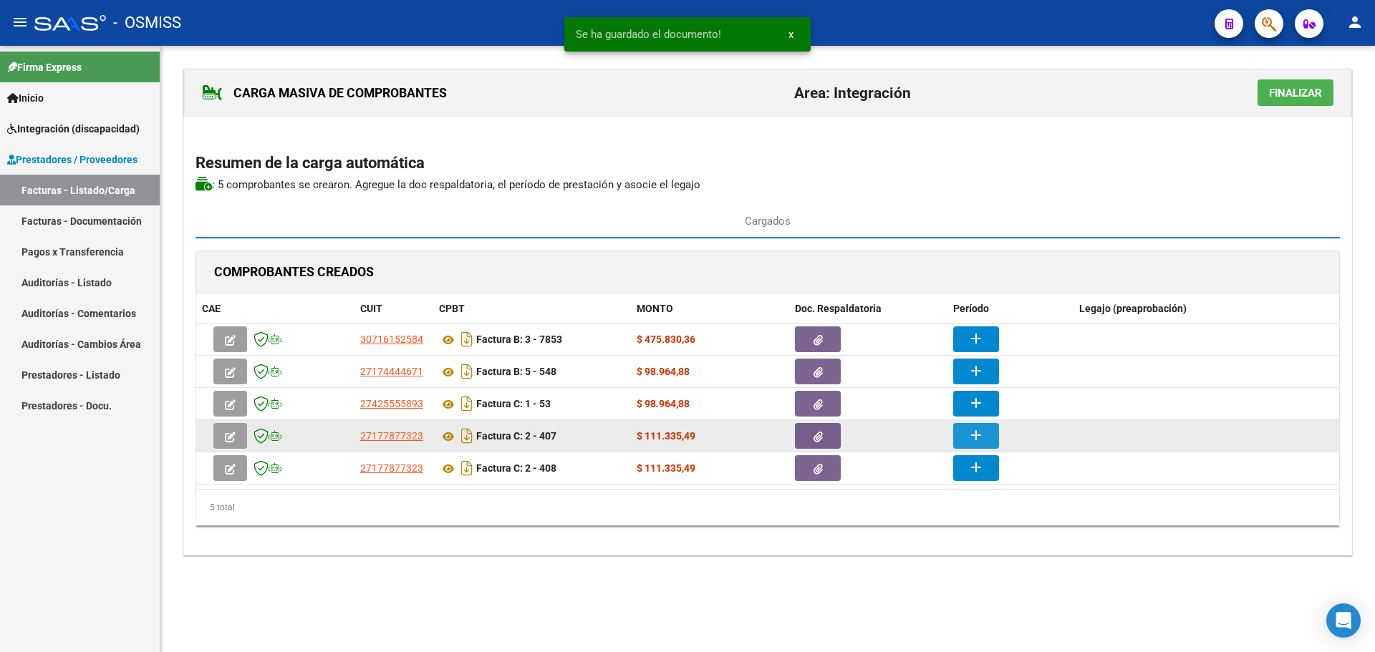
click at [981, 431] on mat-icon "add" at bounding box center [976, 435] width 17 height 17
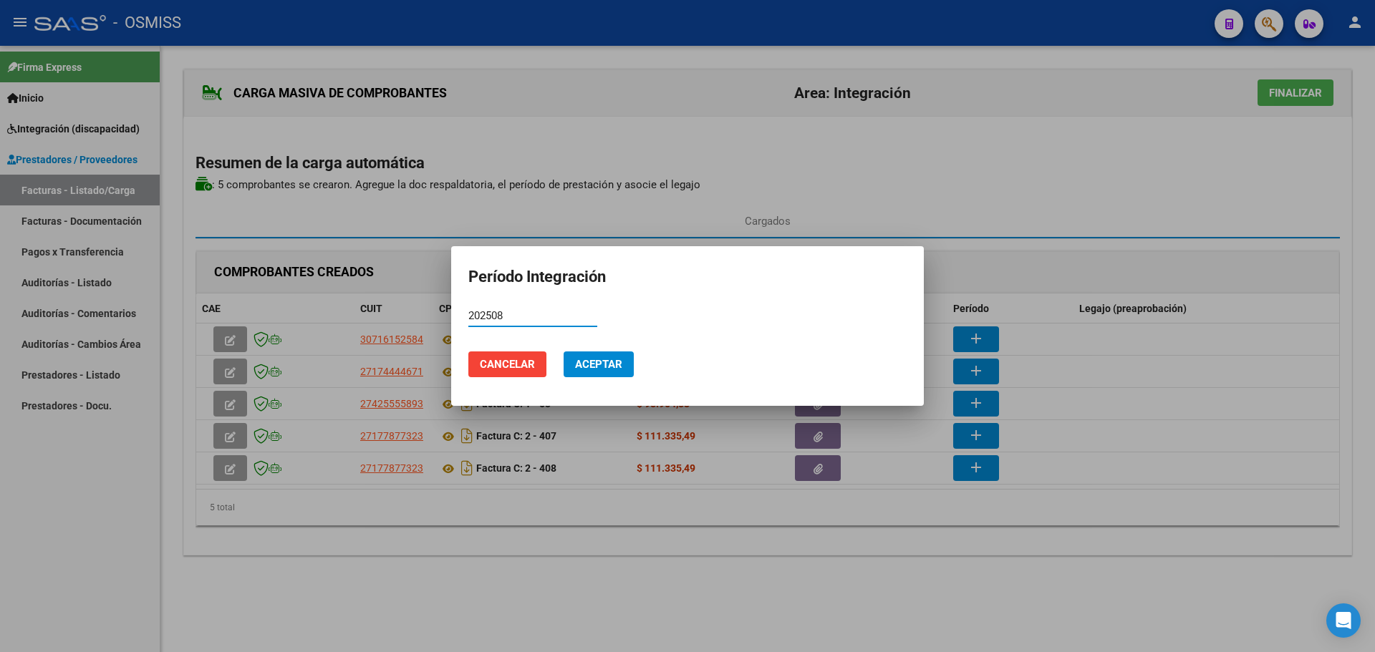
type input "202508"
click at [604, 365] on span "Aceptar" at bounding box center [598, 364] width 47 height 13
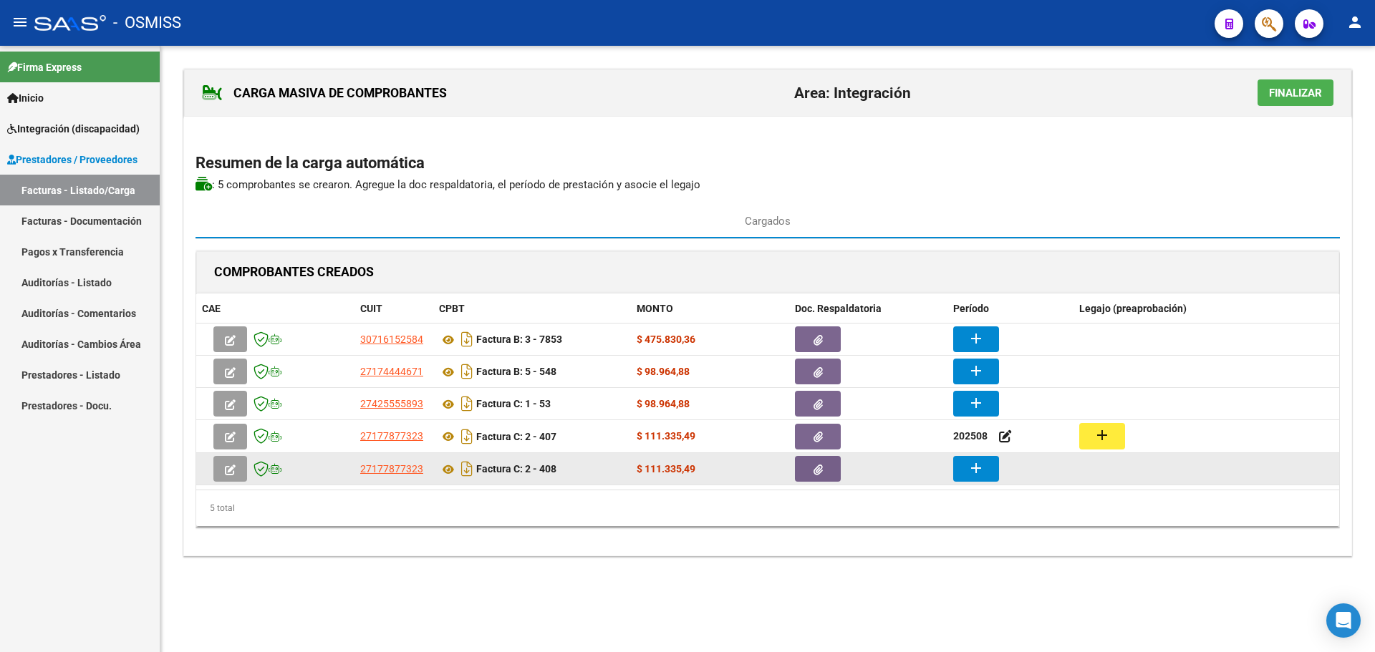
click at [968, 468] on mat-icon "add" at bounding box center [976, 468] width 17 height 17
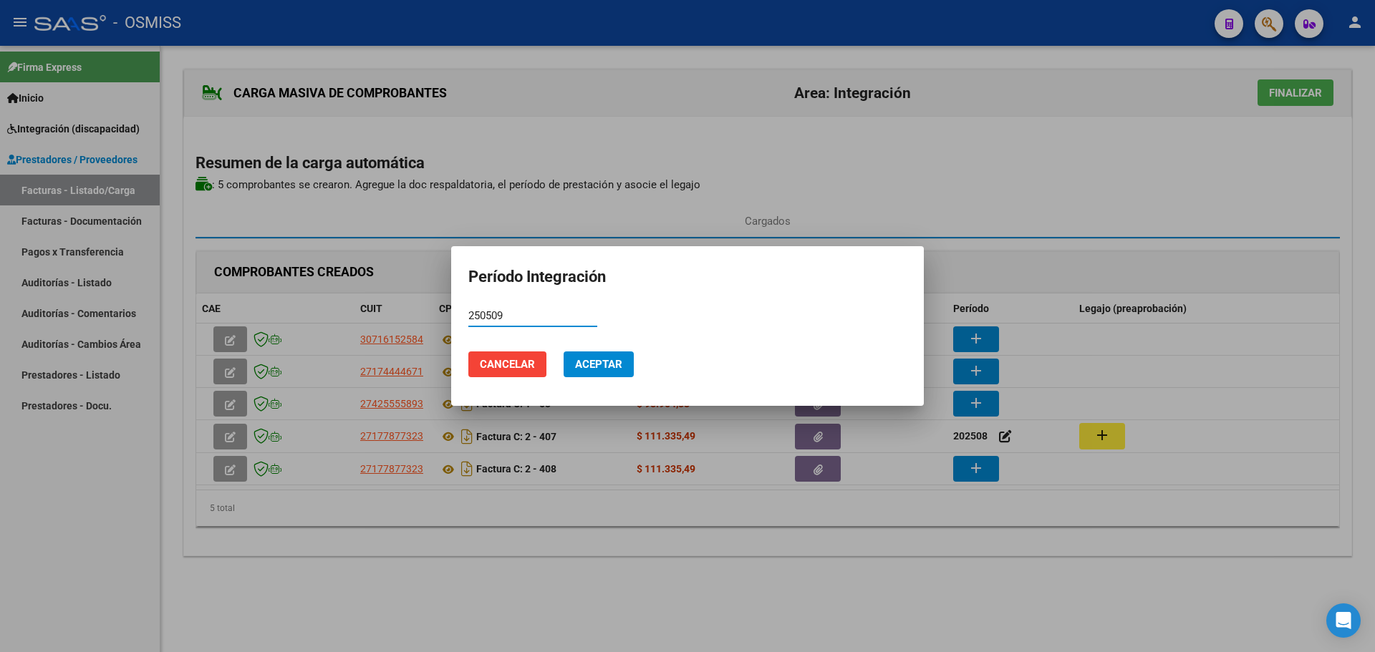
type input "250509"
click at [611, 367] on span "Aceptar" at bounding box center [598, 364] width 47 height 13
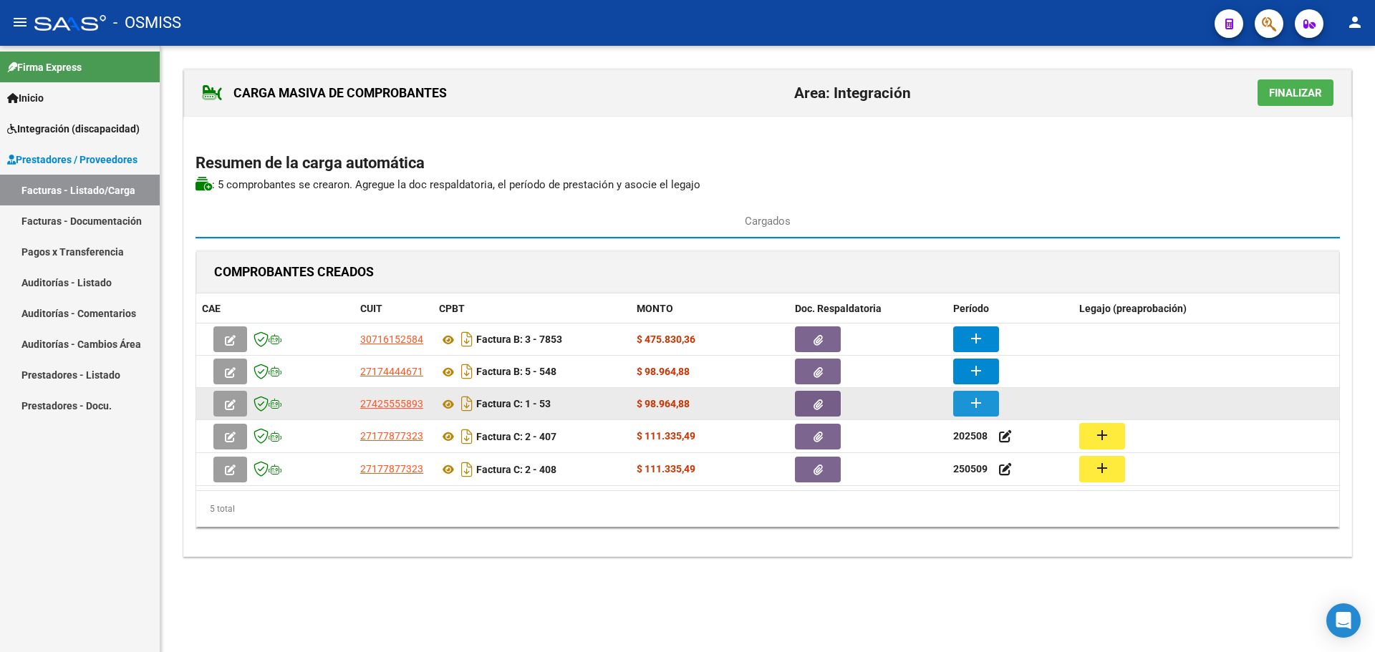
click at [961, 402] on button "add" at bounding box center [976, 404] width 46 height 26
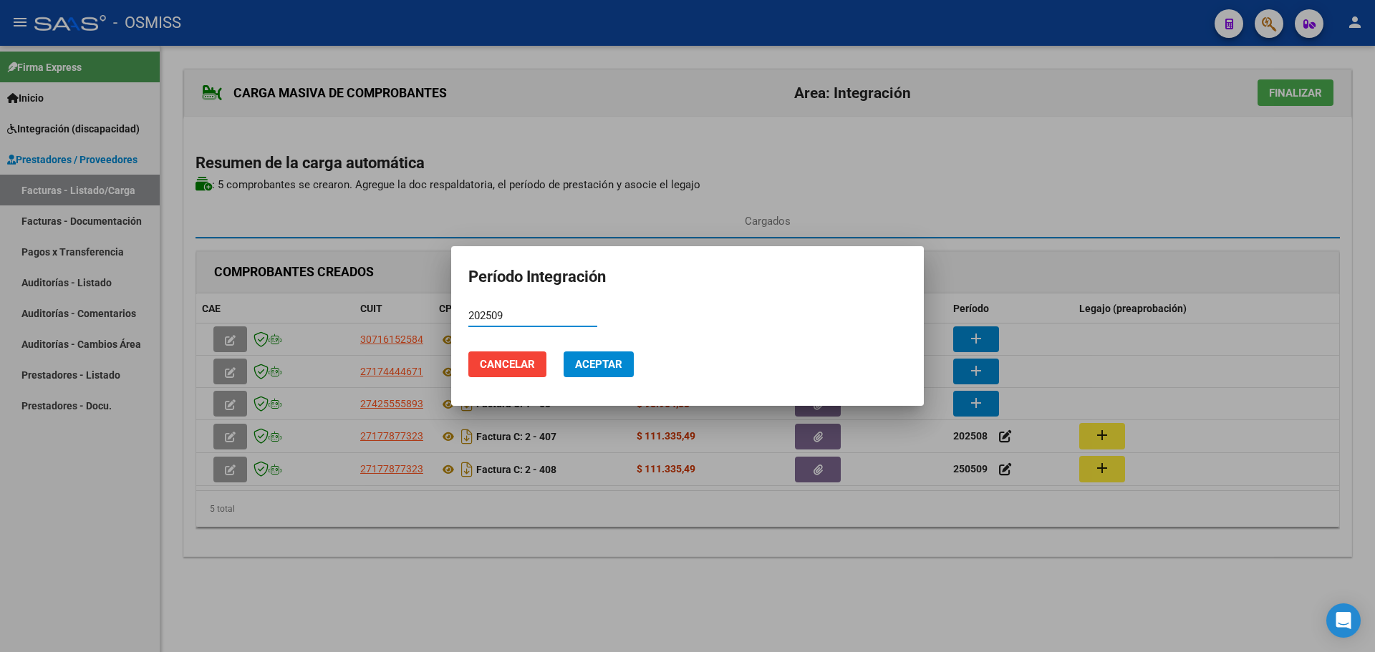
type input "202509"
click at [599, 366] on span "Aceptar" at bounding box center [598, 364] width 47 height 13
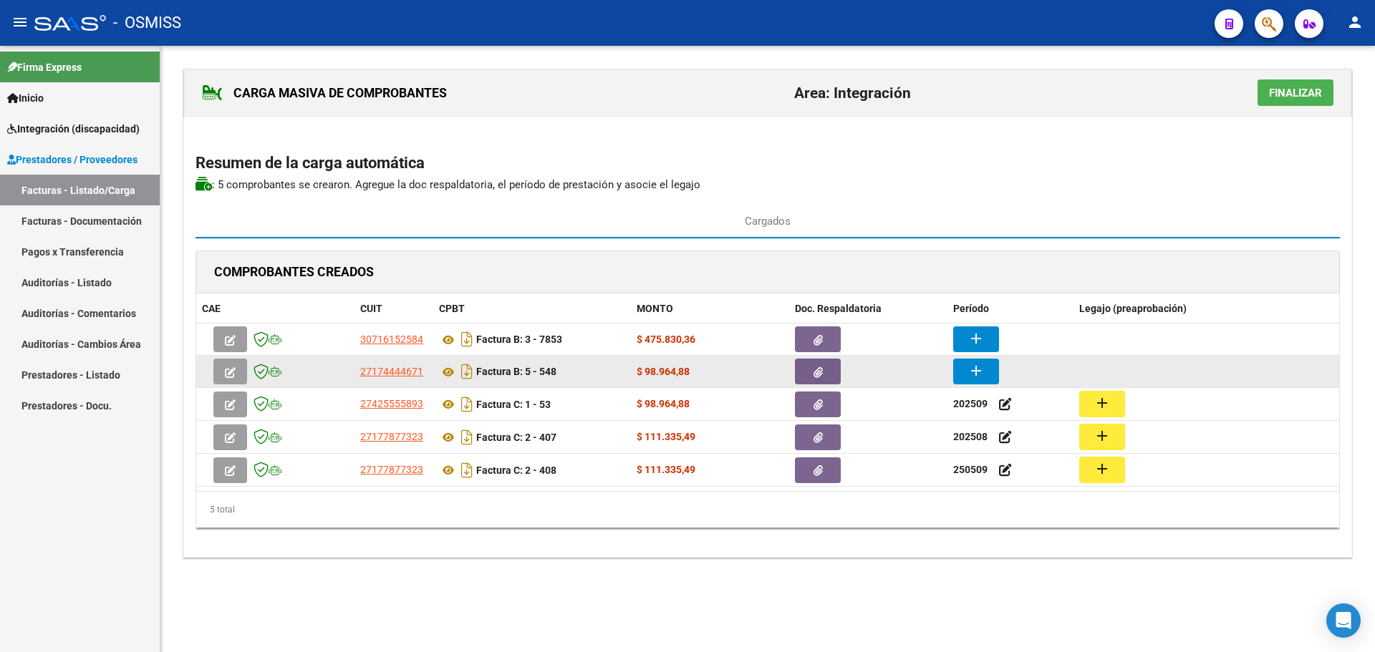
click at [991, 370] on button "add" at bounding box center [976, 372] width 46 height 26
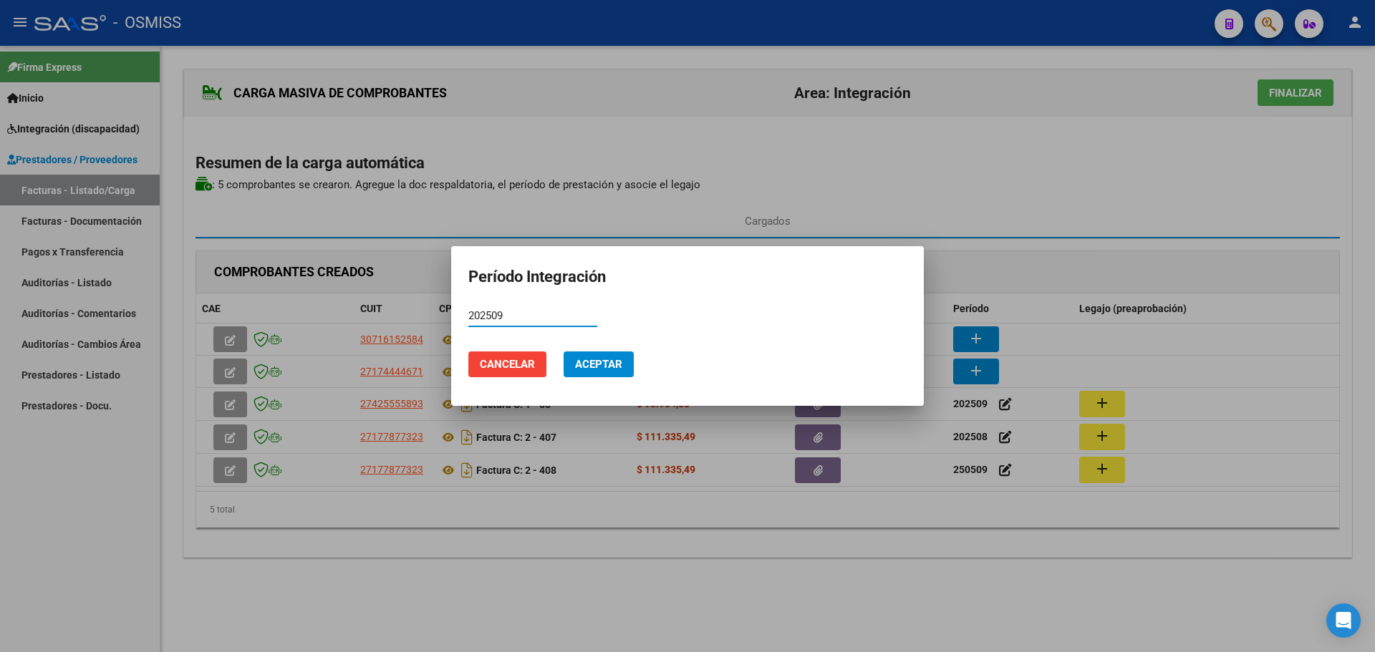
type input "202509"
click at [599, 367] on span "Aceptar" at bounding box center [598, 364] width 47 height 13
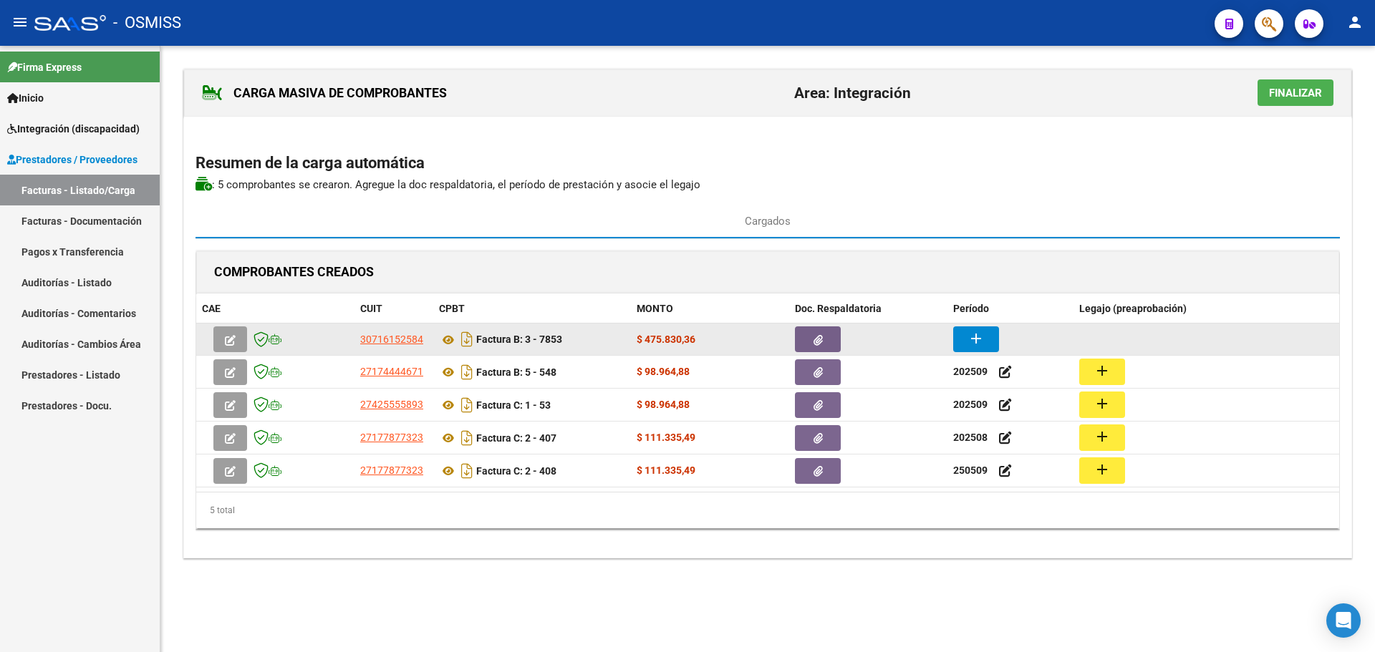
click at [967, 344] on button "add" at bounding box center [976, 340] width 46 height 26
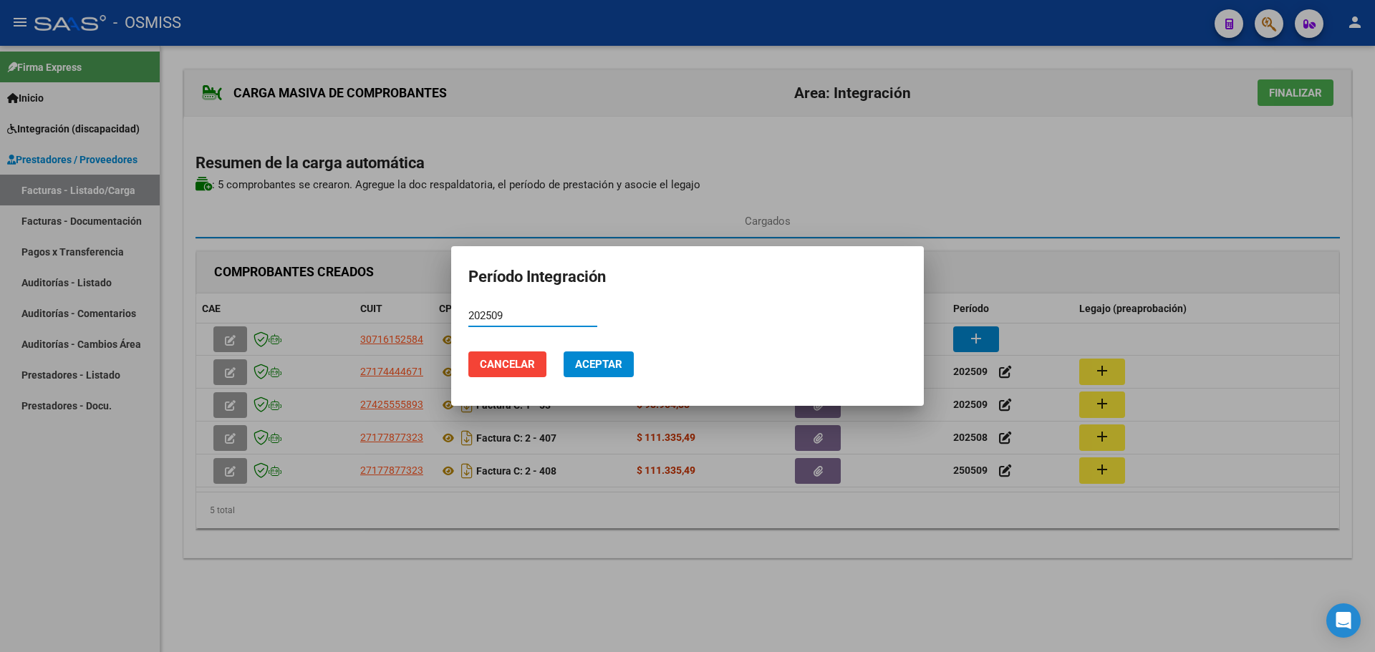
type input "202509"
click at [599, 360] on span "Aceptar" at bounding box center [598, 364] width 47 height 13
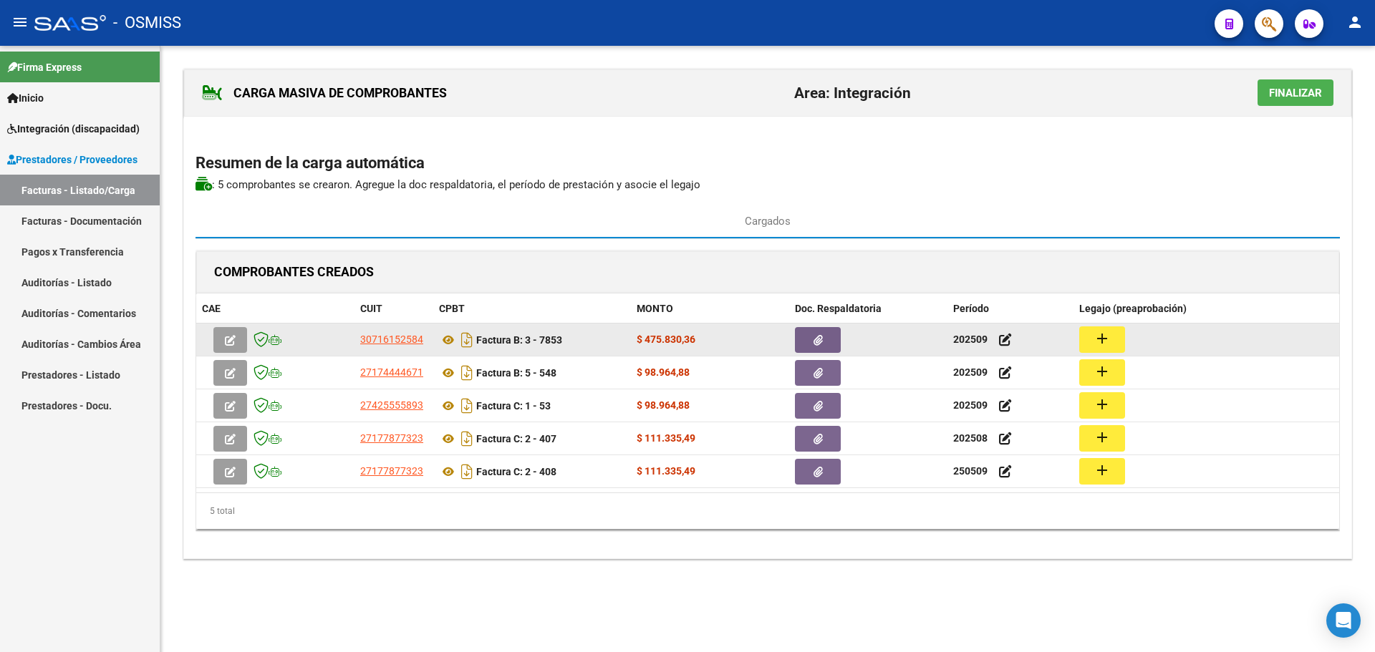
click at [1112, 337] on button "add" at bounding box center [1102, 340] width 46 height 26
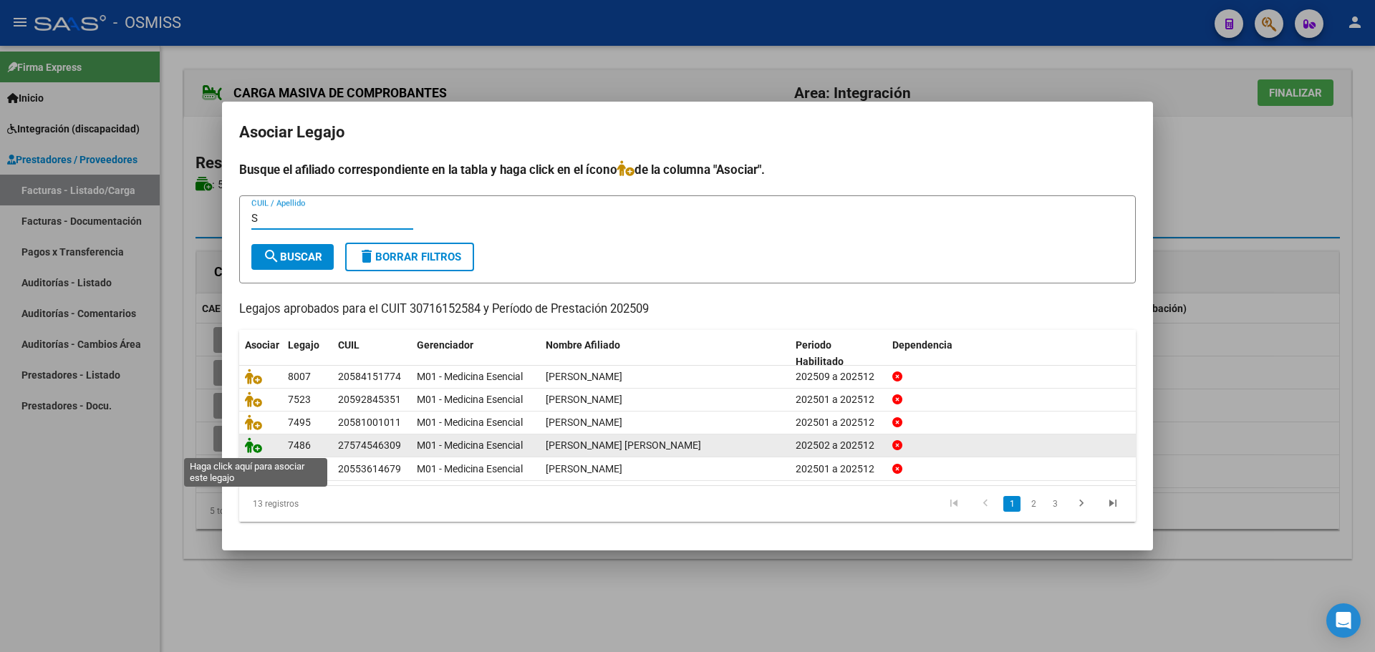
type input "S"
click at [249, 449] on icon at bounding box center [253, 446] width 17 height 16
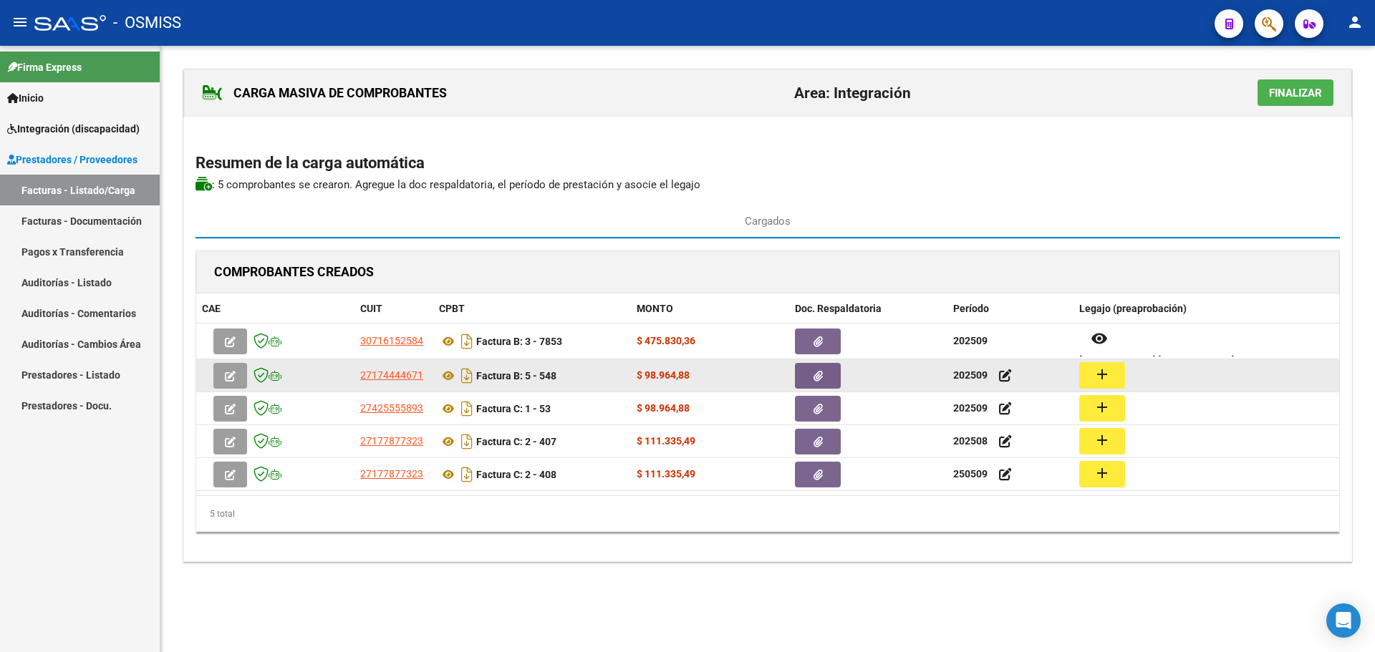
click at [1088, 374] on button "add" at bounding box center [1102, 375] width 46 height 26
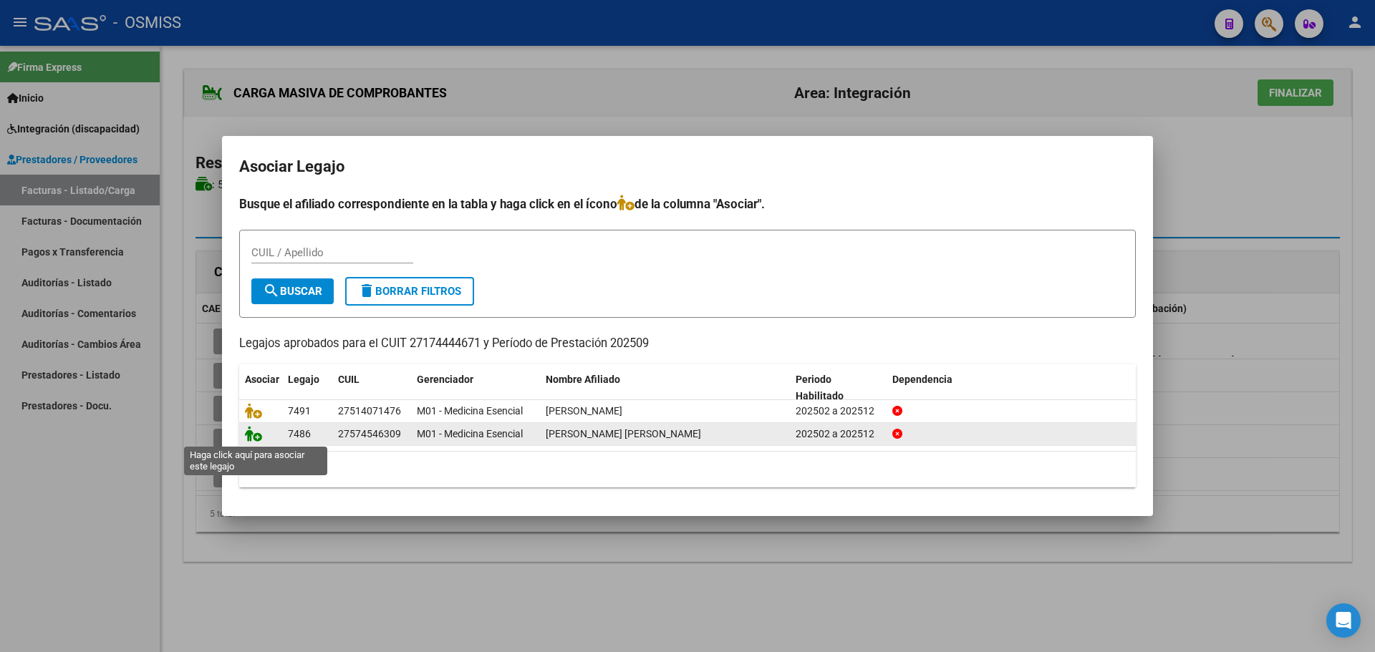
click at [250, 431] on icon at bounding box center [253, 434] width 17 height 16
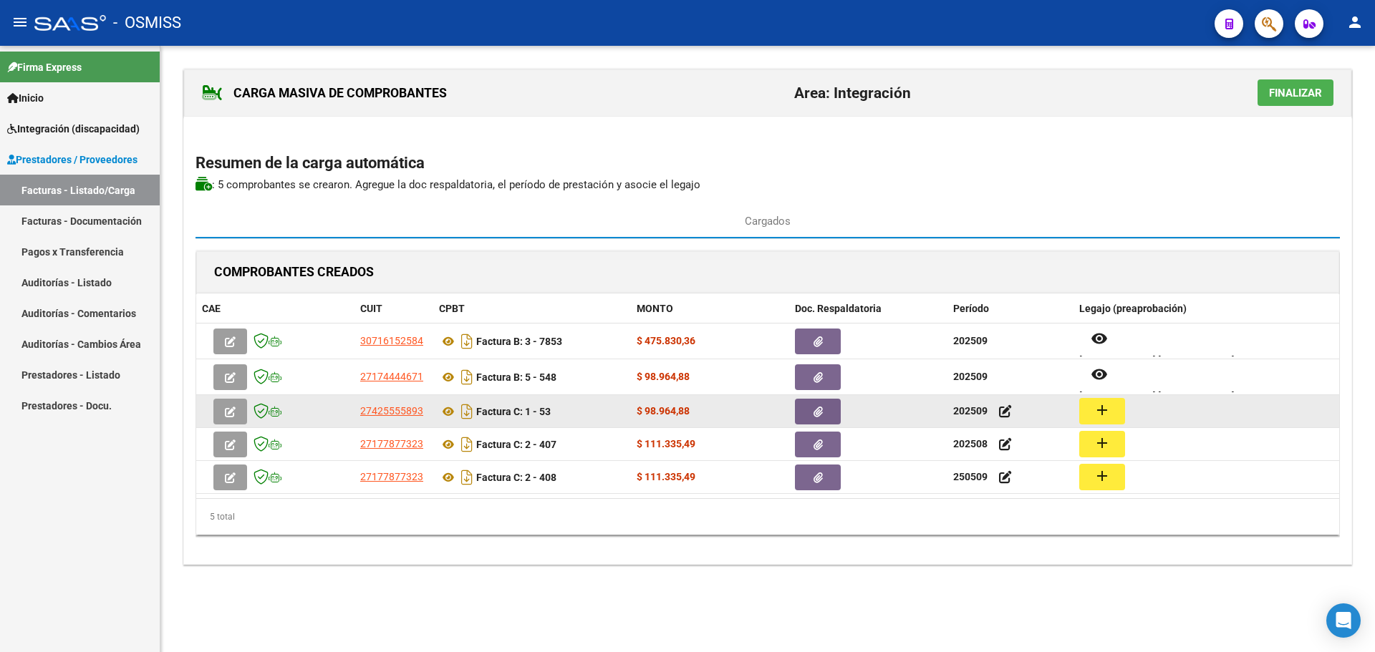
click at [1095, 416] on mat-icon "add" at bounding box center [1102, 410] width 17 height 17
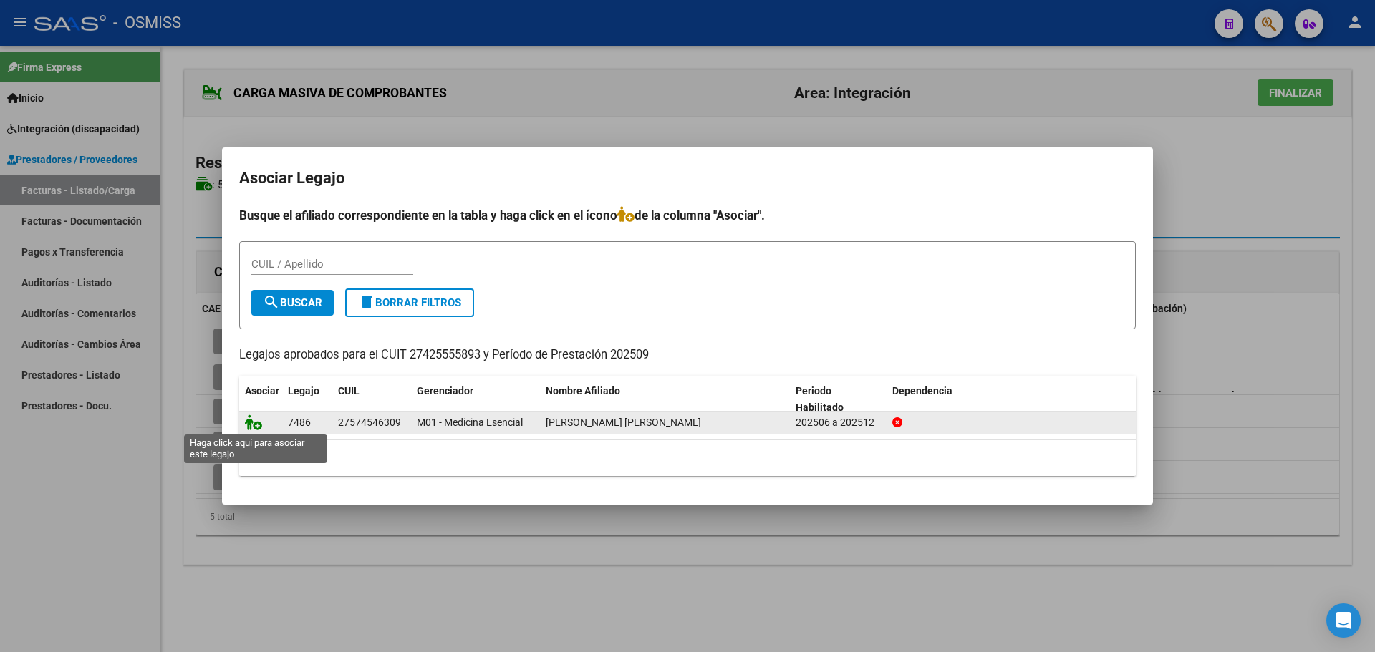
click at [255, 423] on icon at bounding box center [253, 423] width 17 height 16
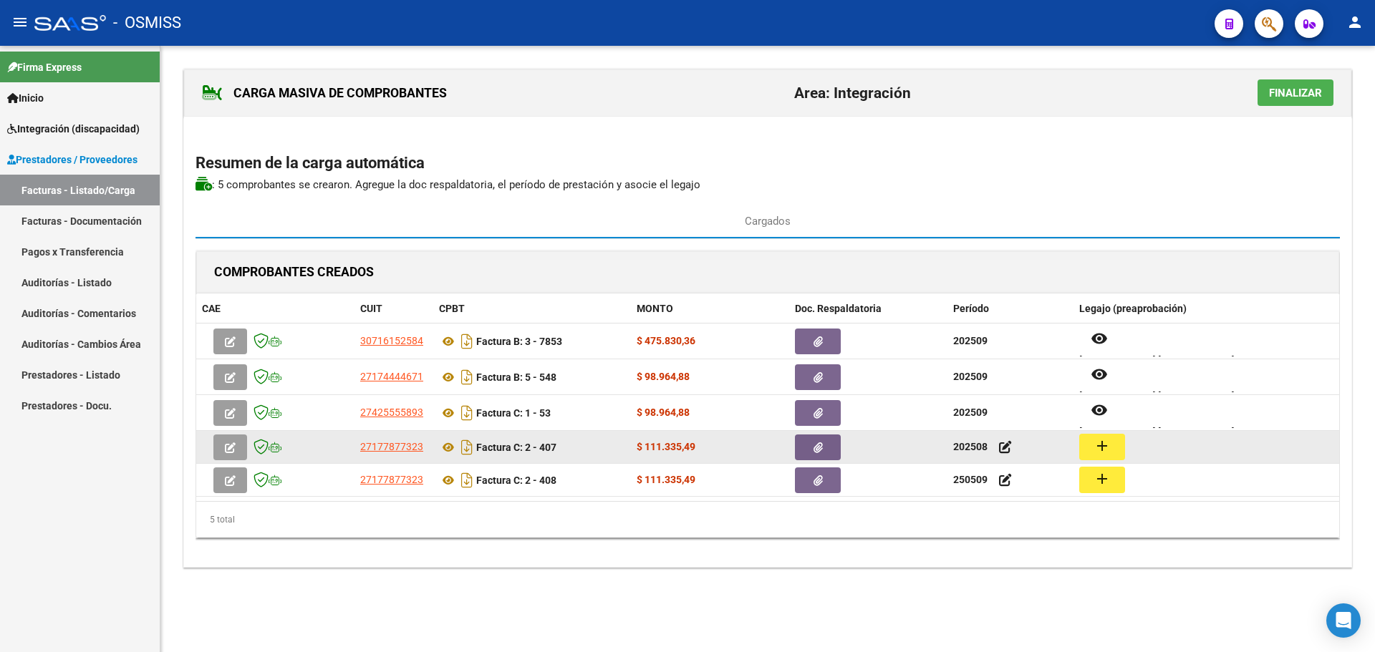
click at [1108, 445] on mat-icon "add" at bounding box center [1102, 446] width 17 height 17
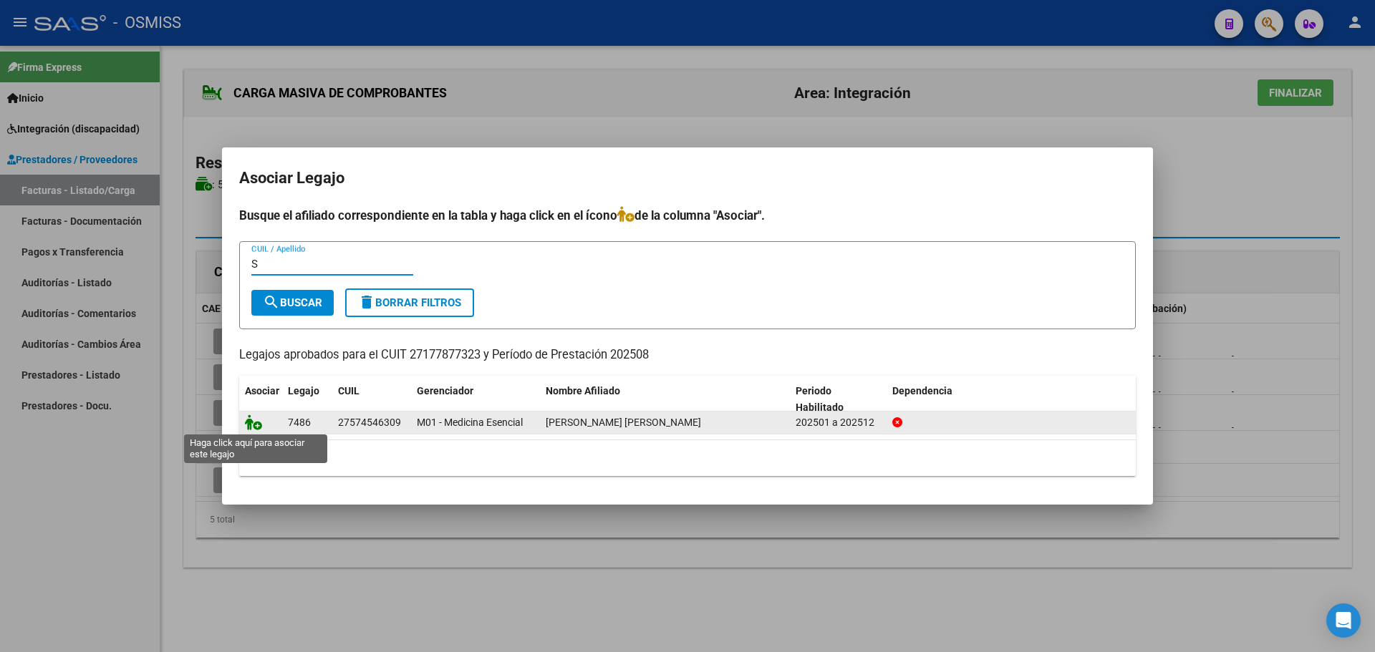
type input "S"
click at [260, 420] on icon at bounding box center [253, 423] width 17 height 16
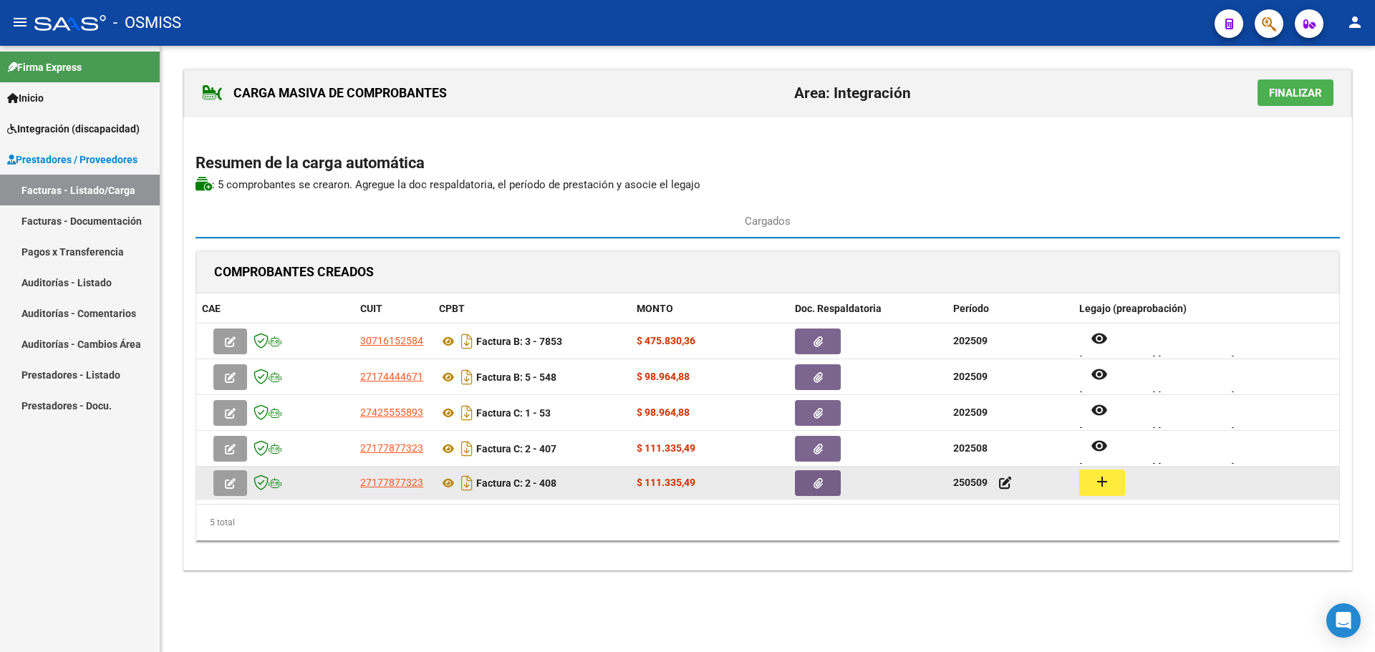
click at [1100, 478] on mat-icon "add" at bounding box center [1102, 481] width 17 height 17
click at [1109, 481] on button "add" at bounding box center [1102, 483] width 46 height 26
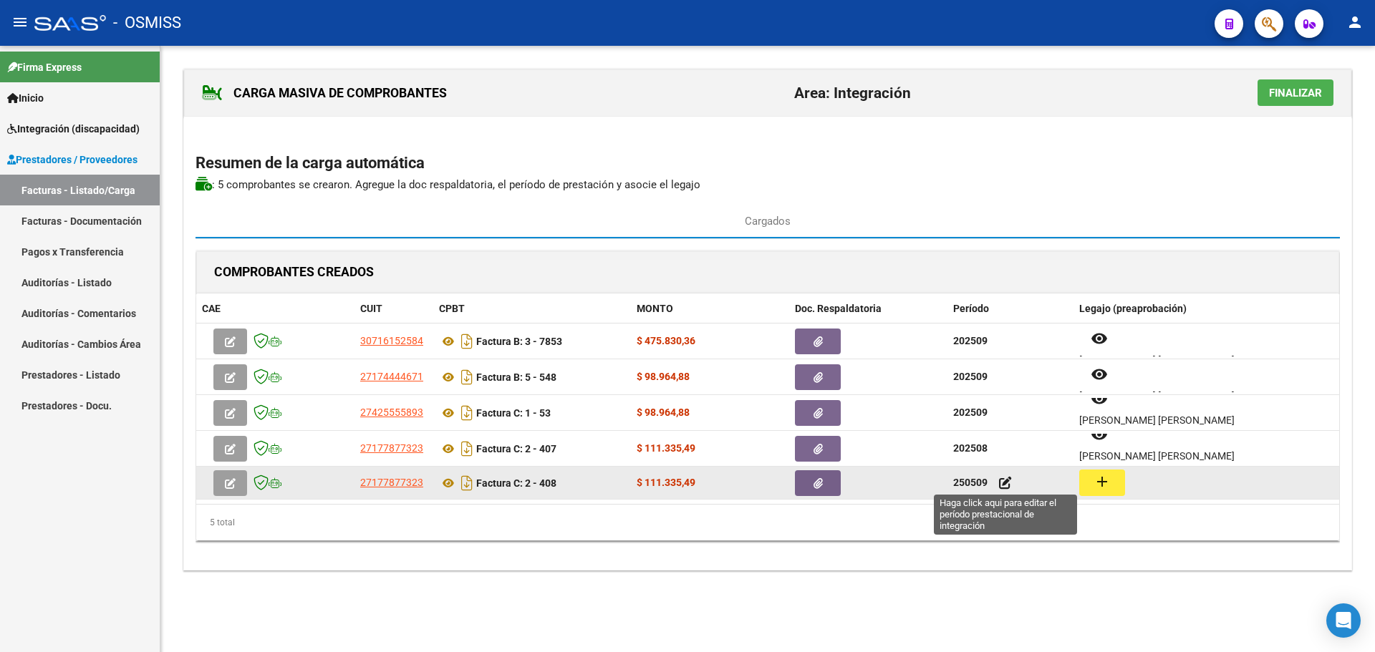
click at [1007, 481] on icon at bounding box center [1005, 483] width 13 height 14
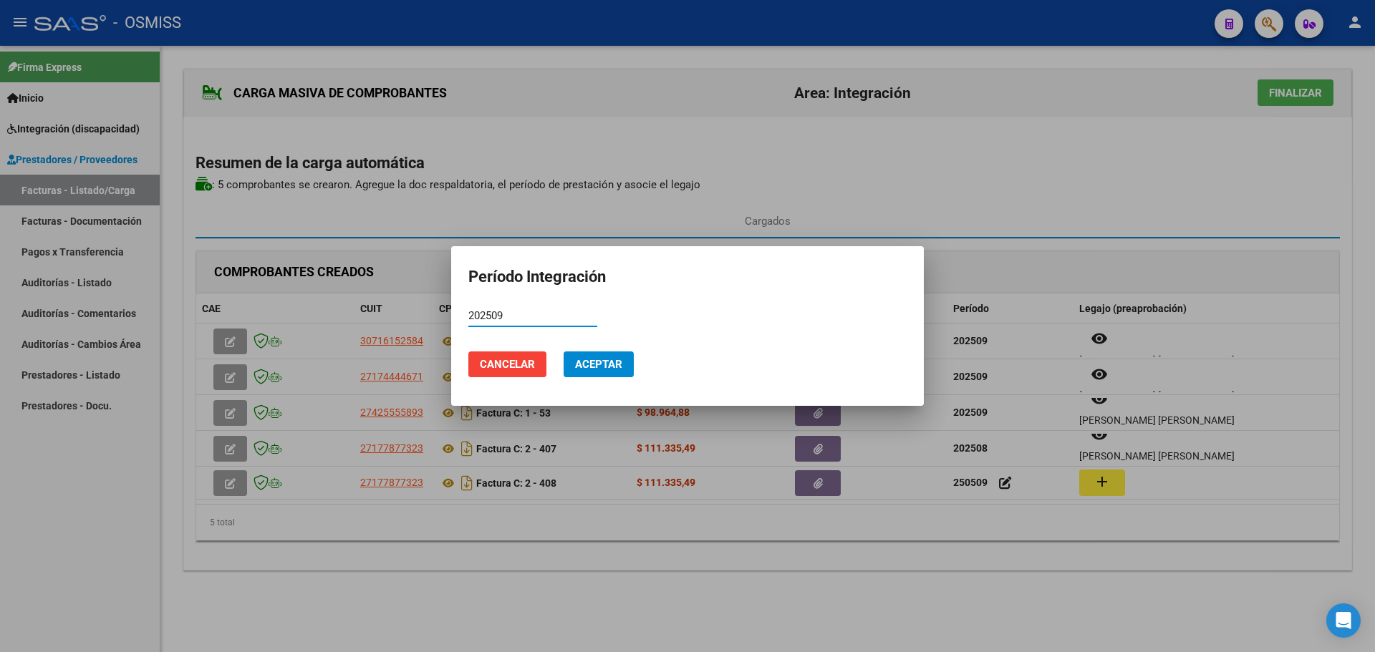
type input "202509"
click at [597, 367] on span "Aceptar" at bounding box center [598, 364] width 47 height 13
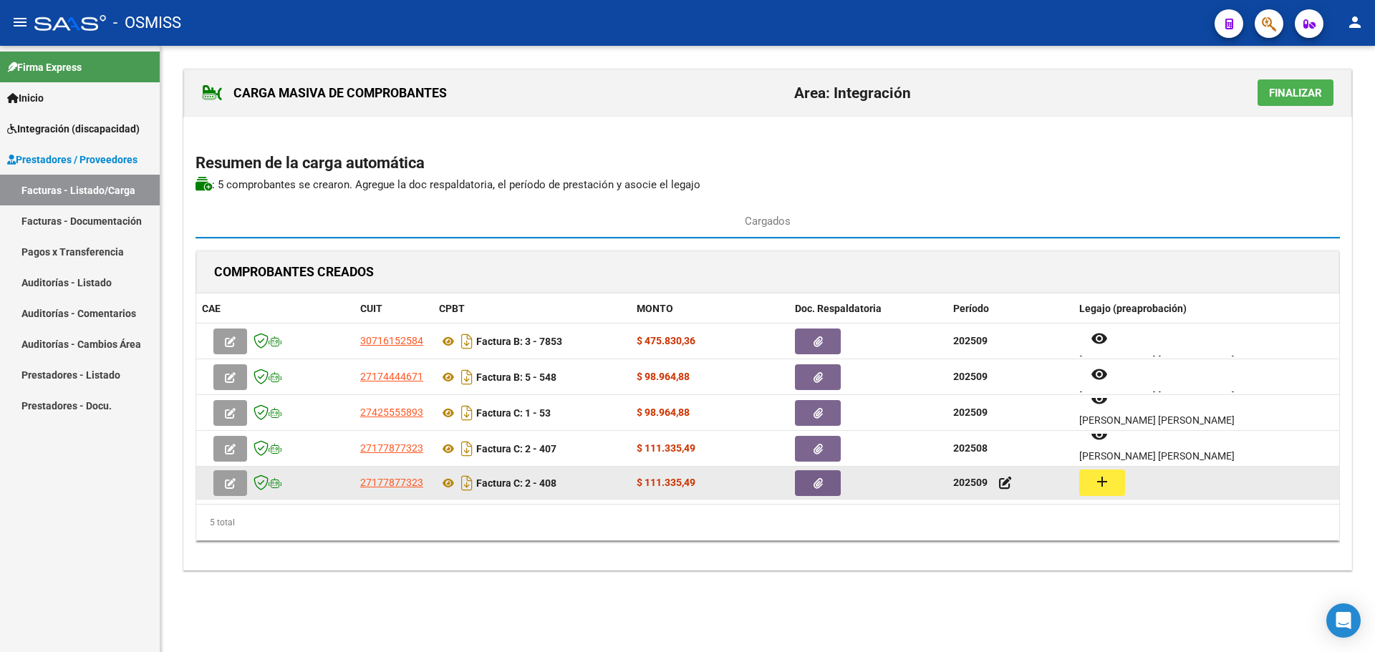
click at [1113, 482] on button "add" at bounding box center [1102, 483] width 46 height 26
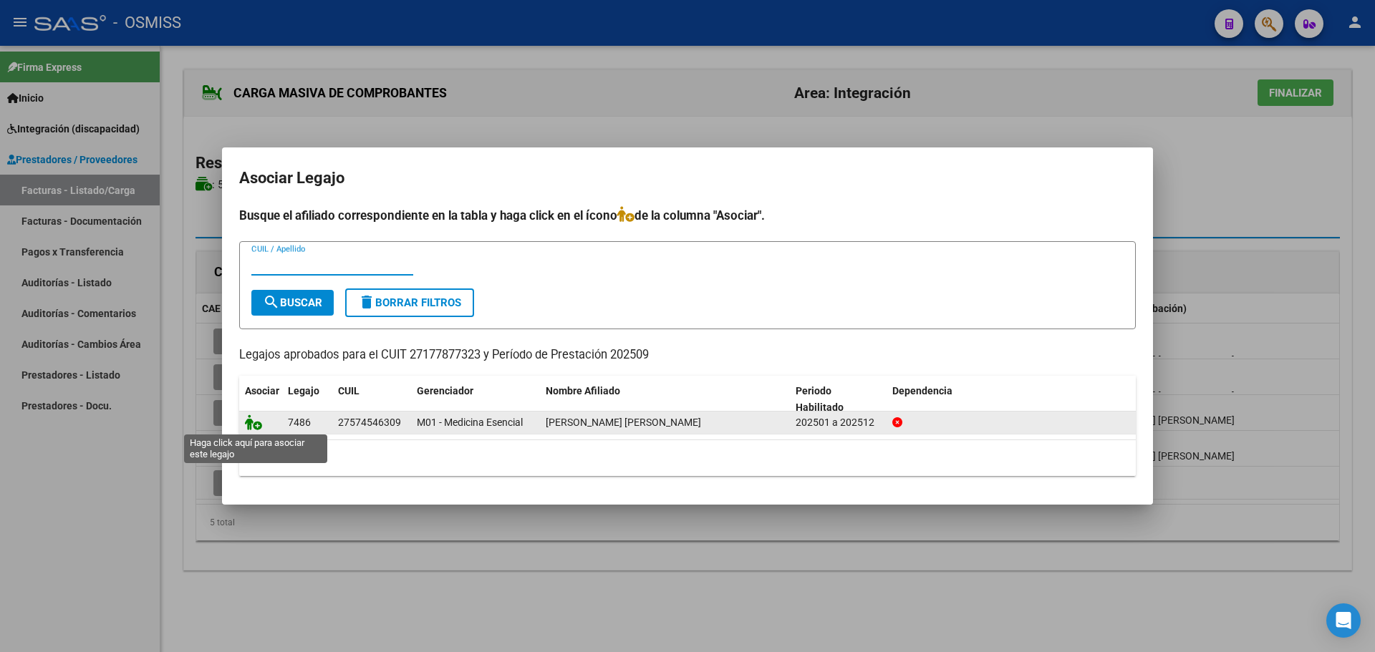
click at [249, 420] on icon at bounding box center [253, 423] width 17 height 16
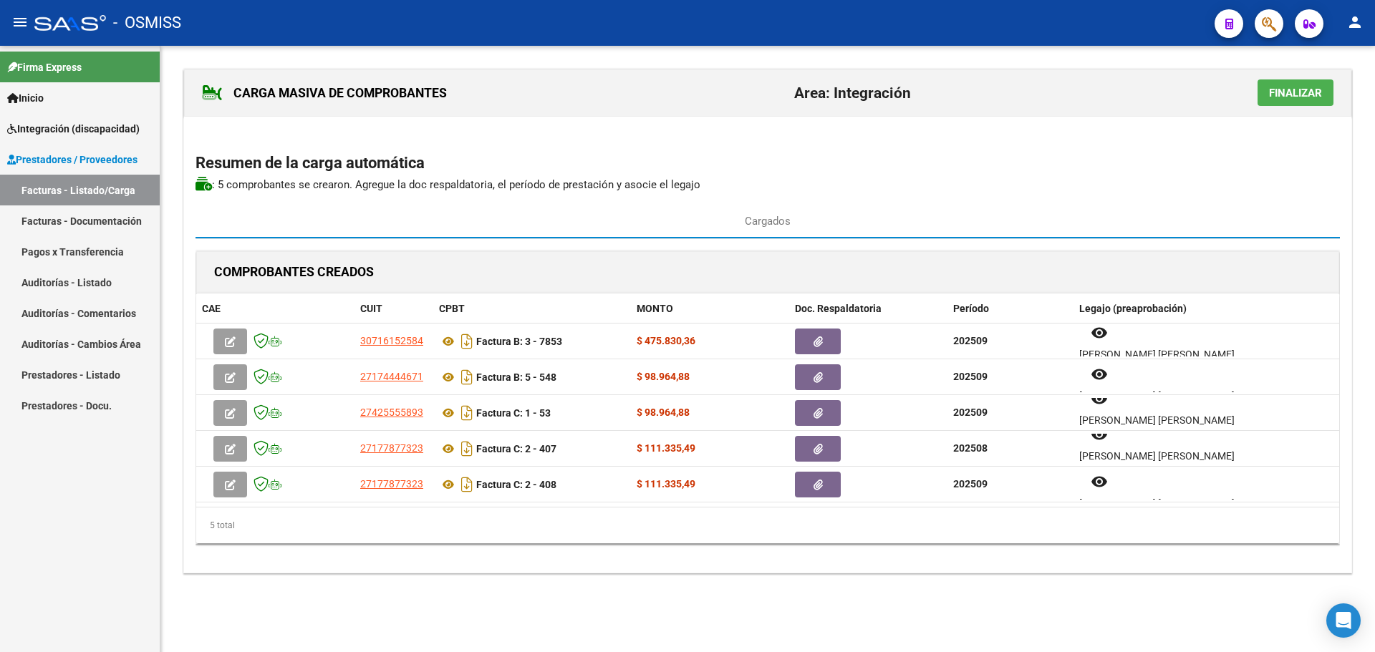
scroll to position [0, 0]
click at [1280, 92] on span "Finalizar" at bounding box center [1295, 93] width 53 height 13
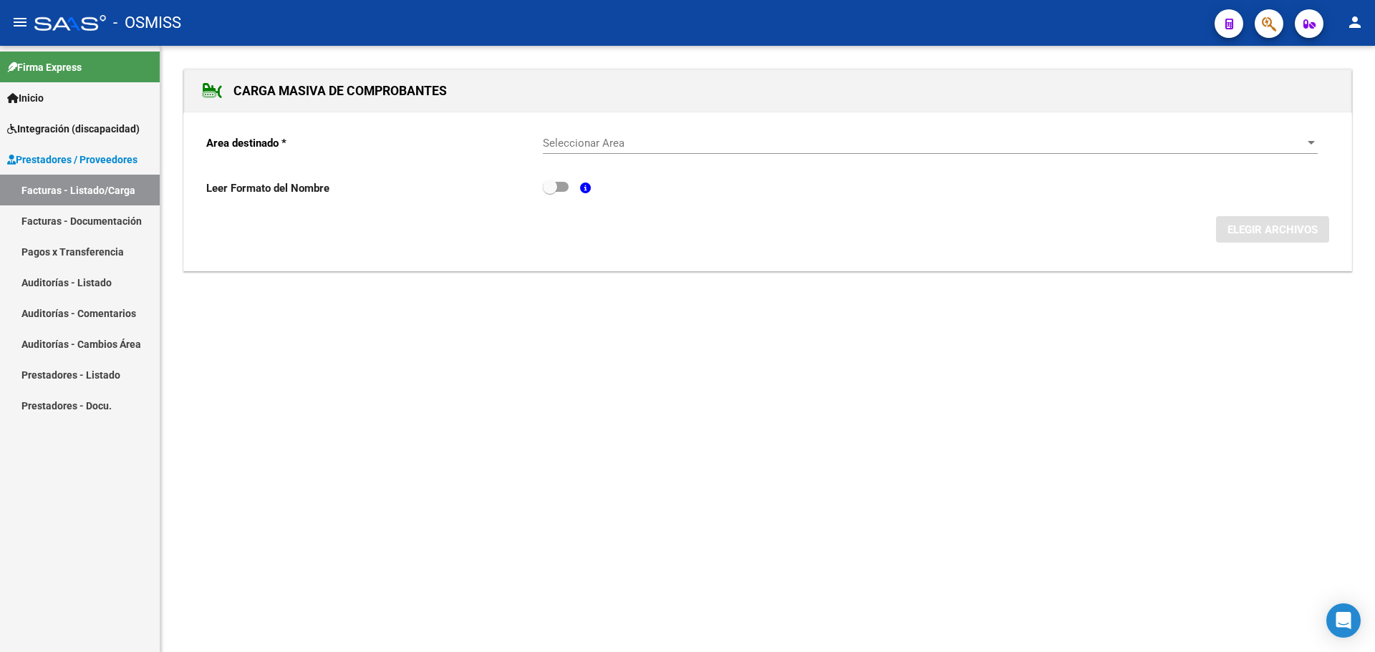
click at [1311, 141] on div at bounding box center [1311, 143] width 7 height 4
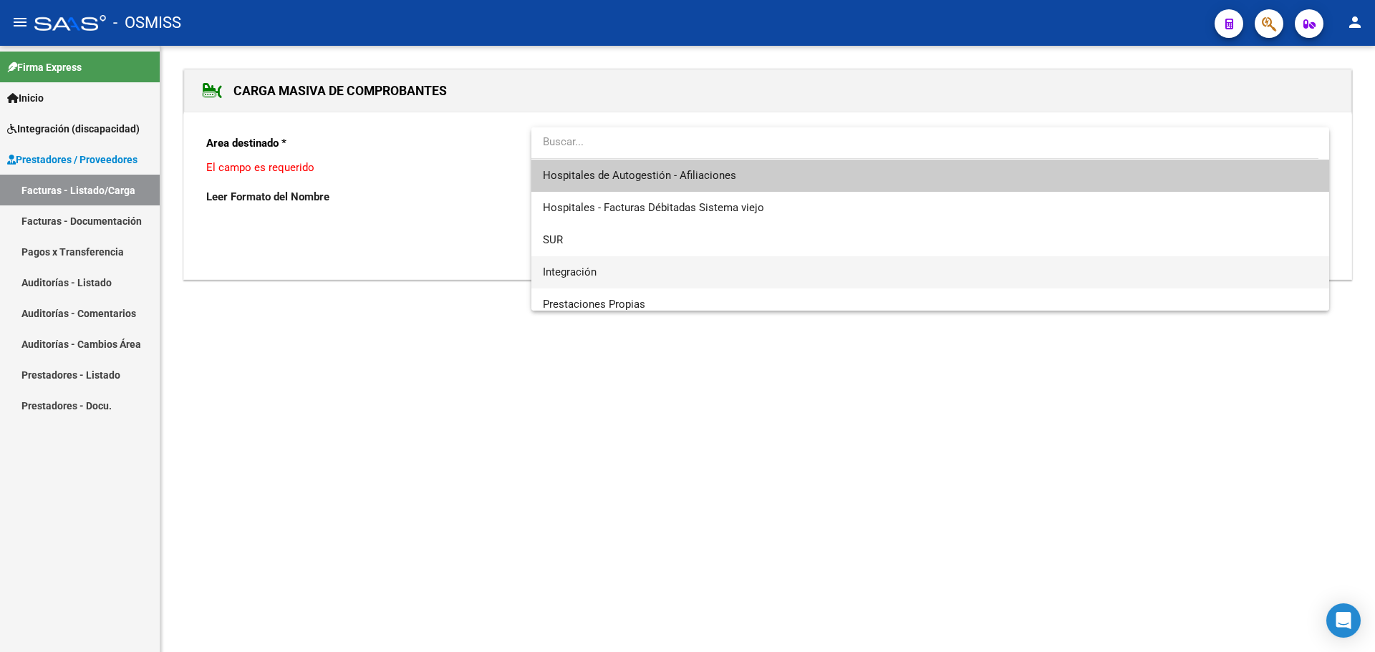
click at [654, 278] on span "Integración" at bounding box center [930, 272] width 775 height 32
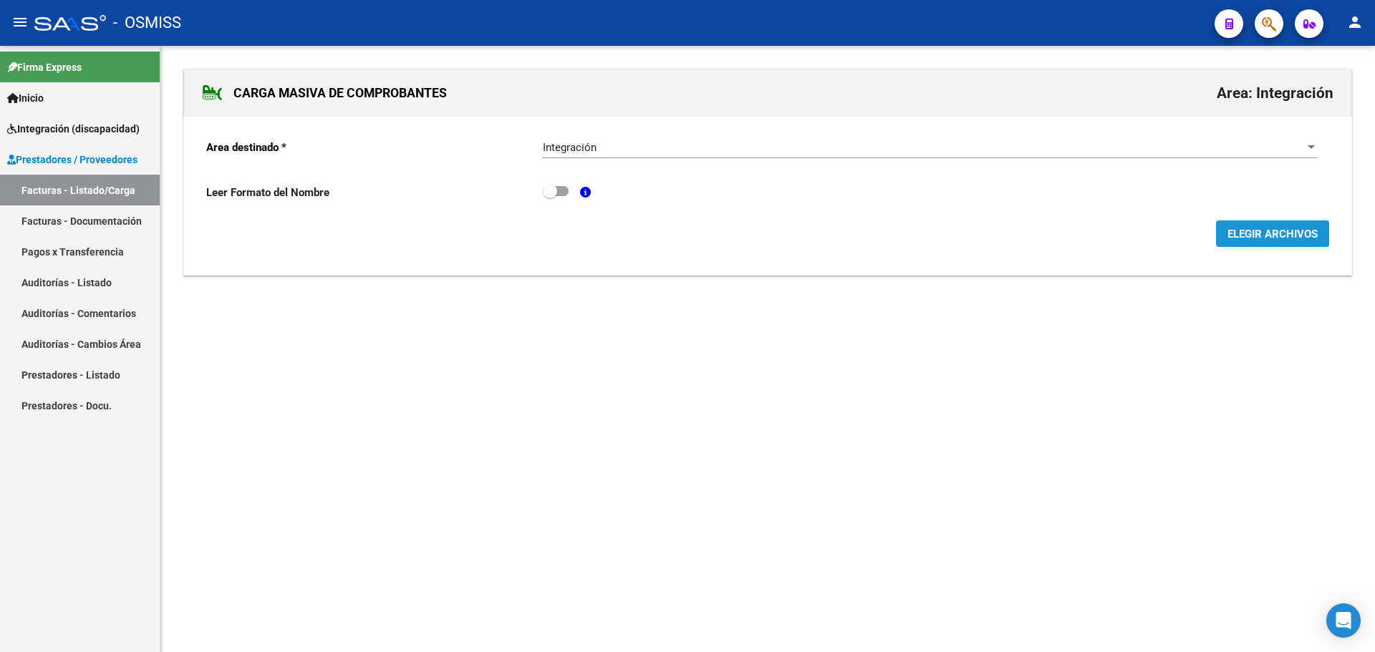
click at [1283, 236] on span "ELEGIR ARCHIVOS" at bounding box center [1273, 234] width 90 height 13
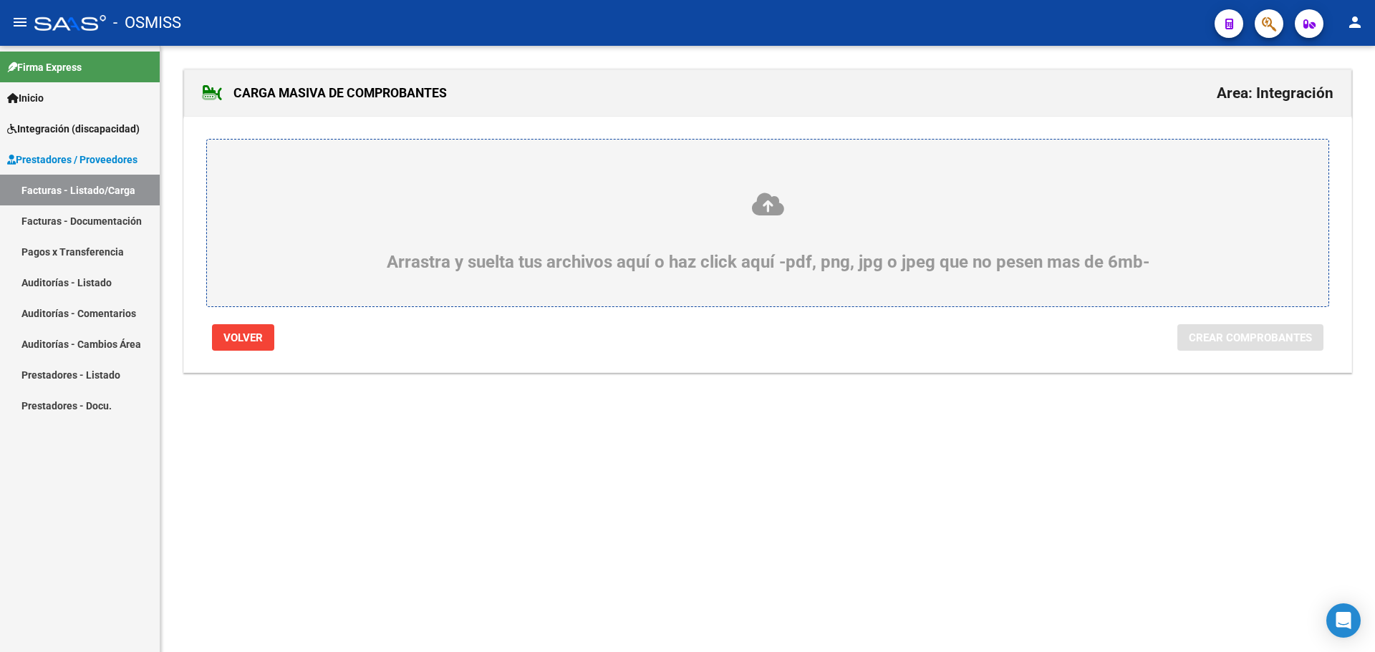
click at [468, 266] on div "Arrastra y suelta tus archivos aquí o haz click aquí -pdf, png, jpg o jpeg que …" at bounding box center [767, 231] width 1053 height 81
click at [0, 0] on input "Arrastra y suelta tus archivos aquí o haz click aquí -pdf, png, jpg o jpeg que …" at bounding box center [0, 0] width 0 height 0
